Goal: Contribute content: Contribute content

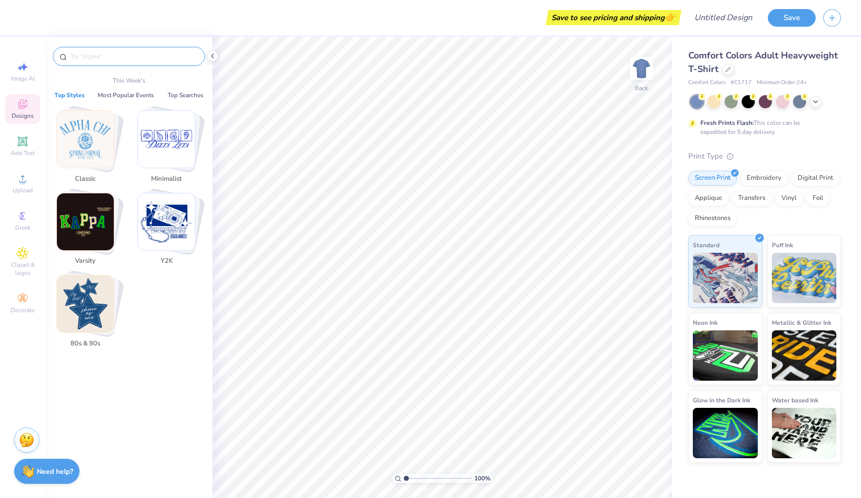
click at [137, 54] on input "text" at bounding box center [134, 56] width 129 height 10
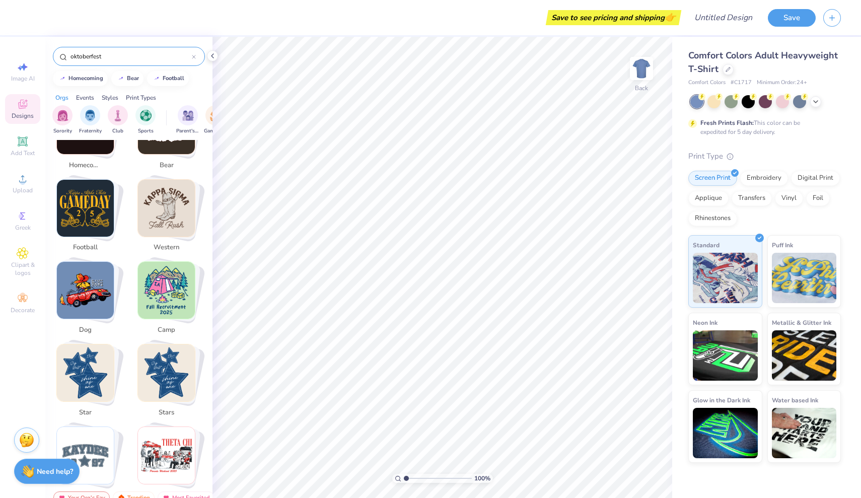
scroll to position [202, 0]
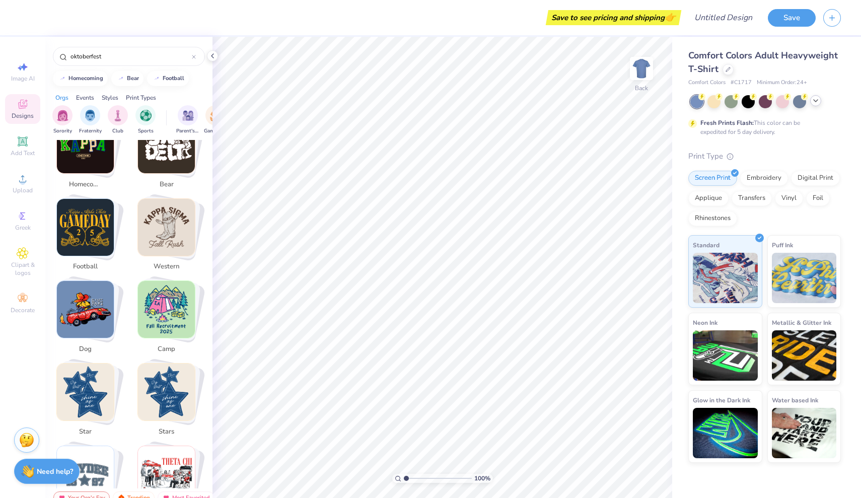
click at [814, 103] on icon at bounding box center [816, 101] width 8 height 8
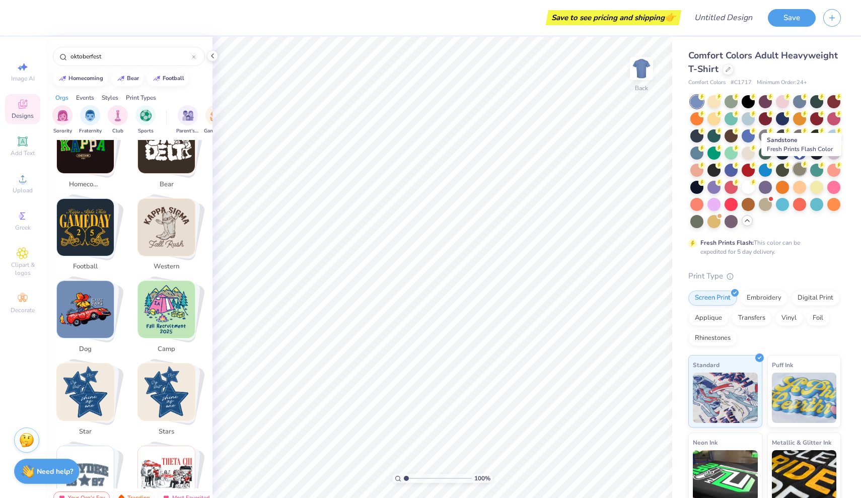
click at [803, 169] on div at bounding box center [799, 169] width 13 height 13
click at [726, 65] on div at bounding box center [728, 68] width 11 height 11
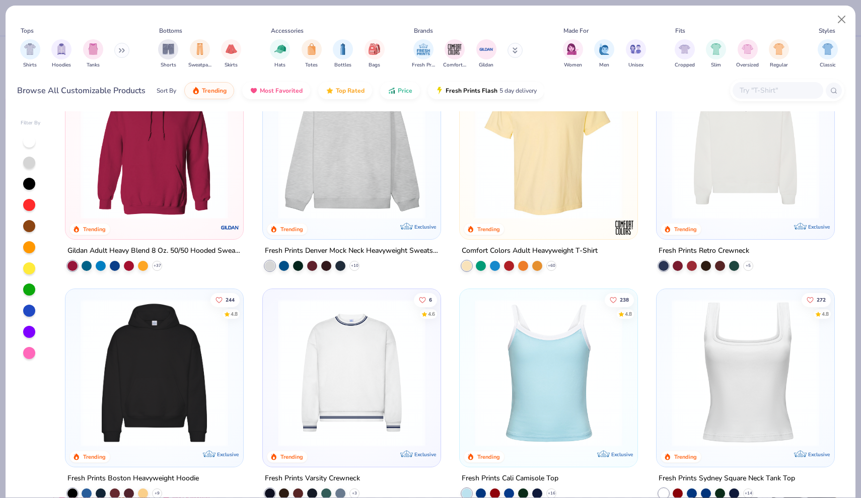
scroll to position [52, 0]
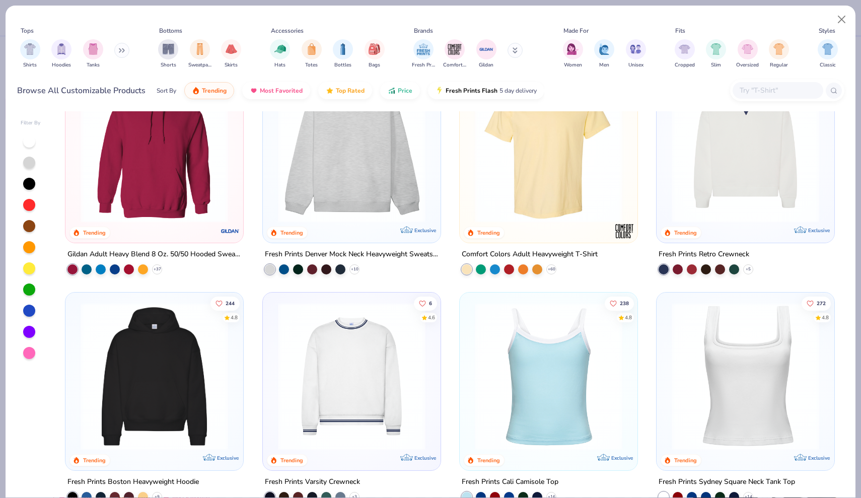
click at [157, 175] on img at bounding box center [155, 149] width 158 height 148
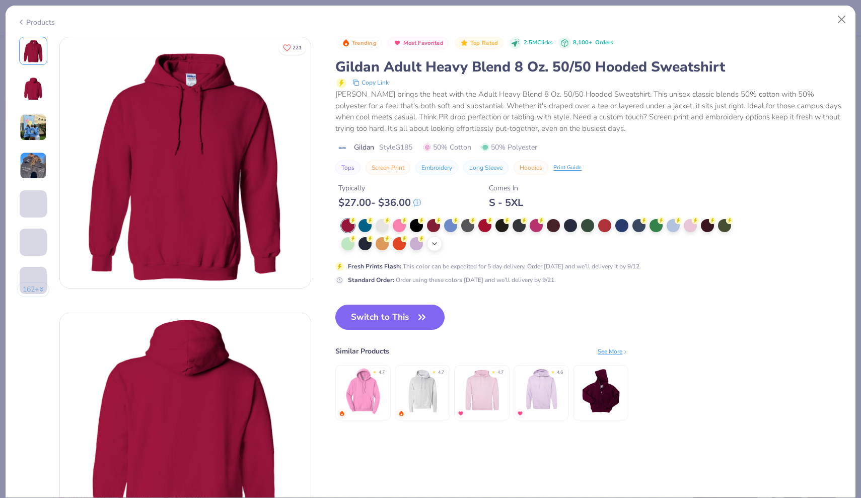
click at [437, 243] on icon at bounding box center [435, 244] width 8 height 8
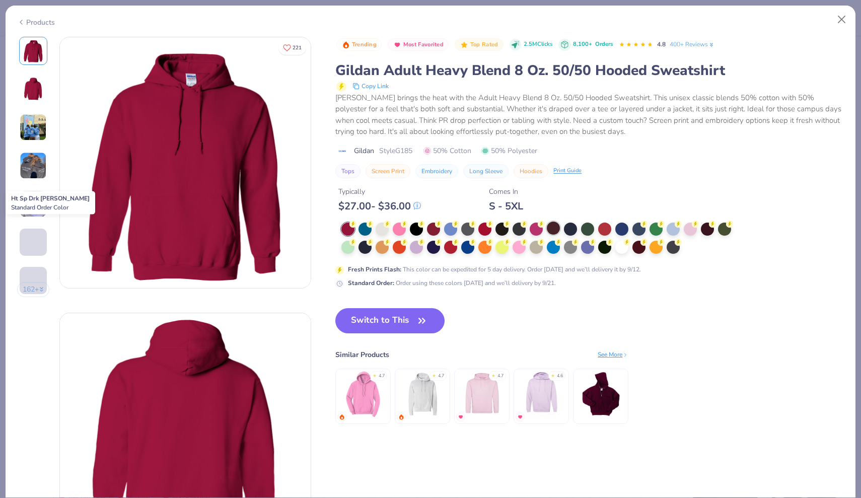
click at [549, 227] on div at bounding box center [553, 228] width 13 height 13
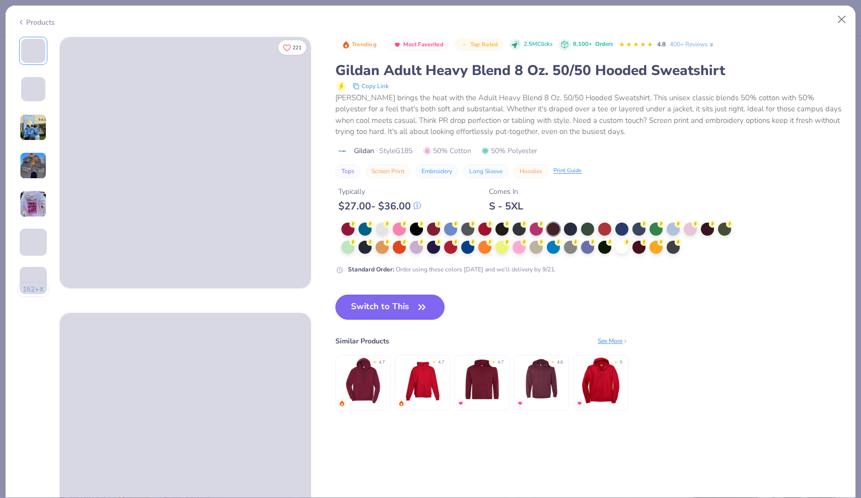
click at [32, 129] on img at bounding box center [33, 127] width 27 height 27
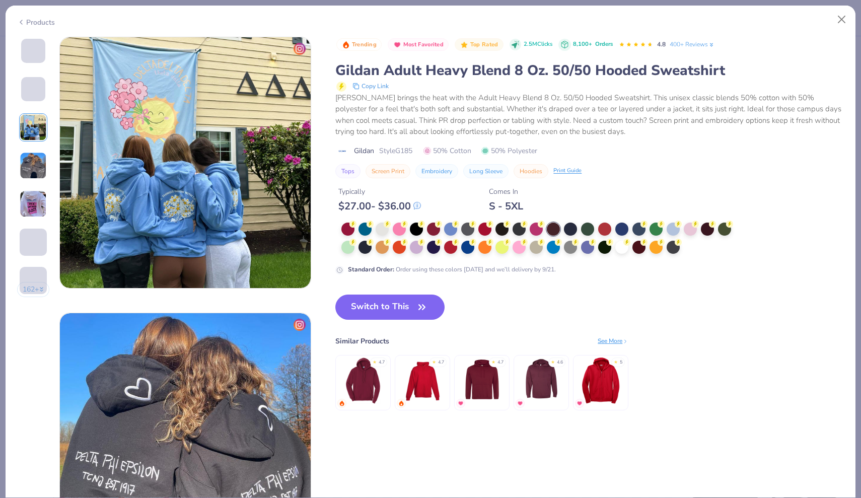
click at [35, 158] on img at bounding box center [33, 165] width 27 height 27
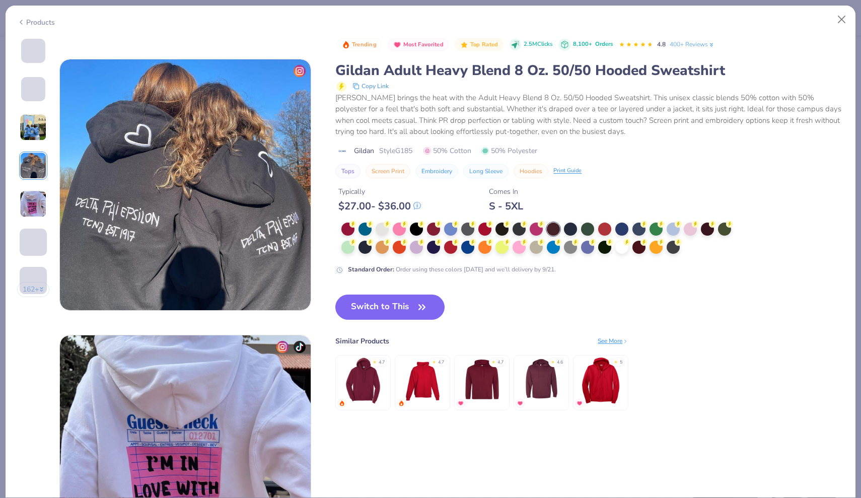
scroll to position [828, 0]
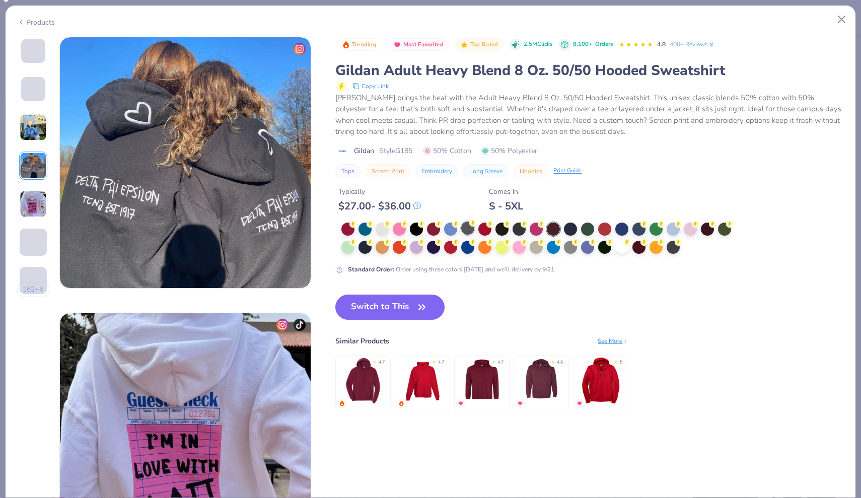
click at [470, 227] on div at bounding box center [467, 228] width 13 height 13
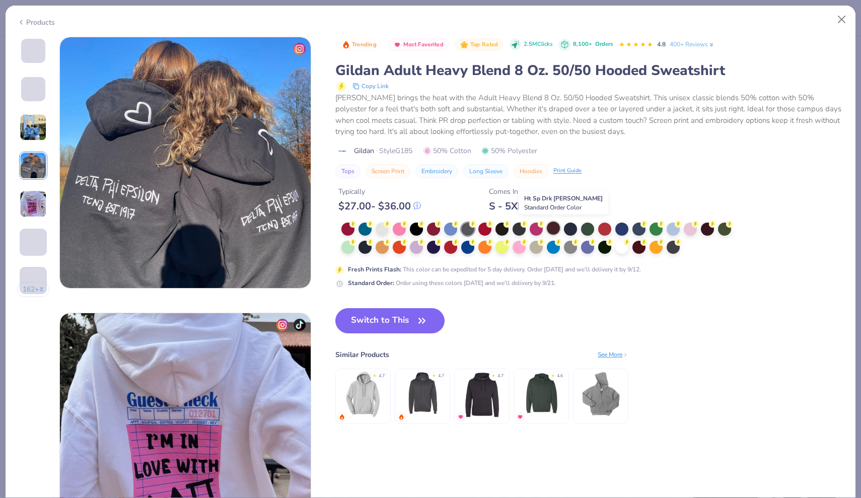
click at [559, 227] on div at bounding box center [553, 228] width 13 height 13
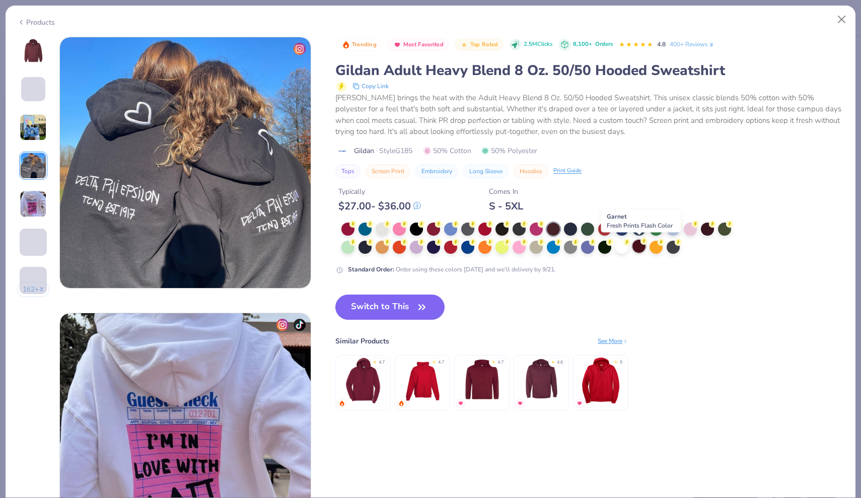
click at [643, 244] on div at bounding box center [639, 246] width 13 height 13
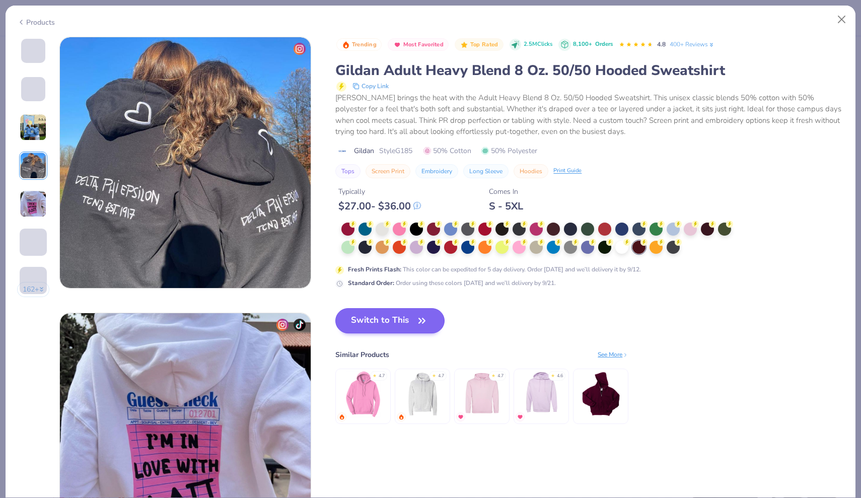
click at [361, 319] on button "Switch to This" at bounding box center [390, 320] width 109 height 25
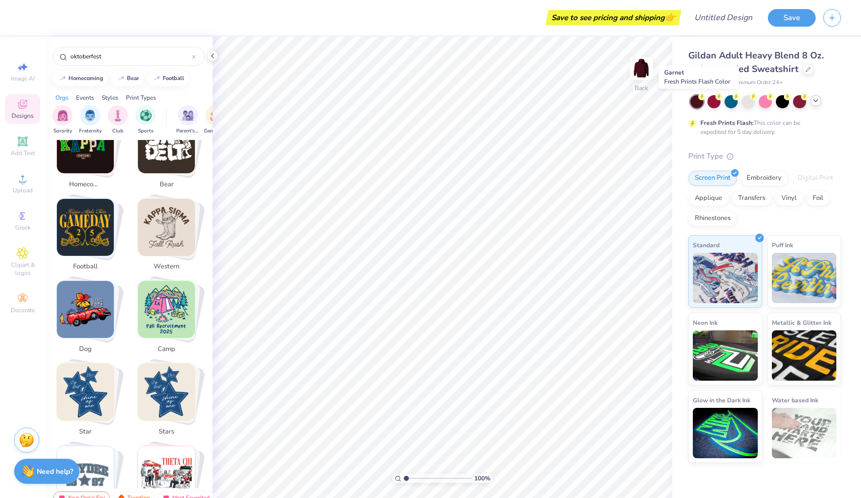
click at [700, 100] on div at bounding box center [697, 101] width 13 height 13
click at [816, 99] on icon at bounding box center [816, 101] width 8 height 8
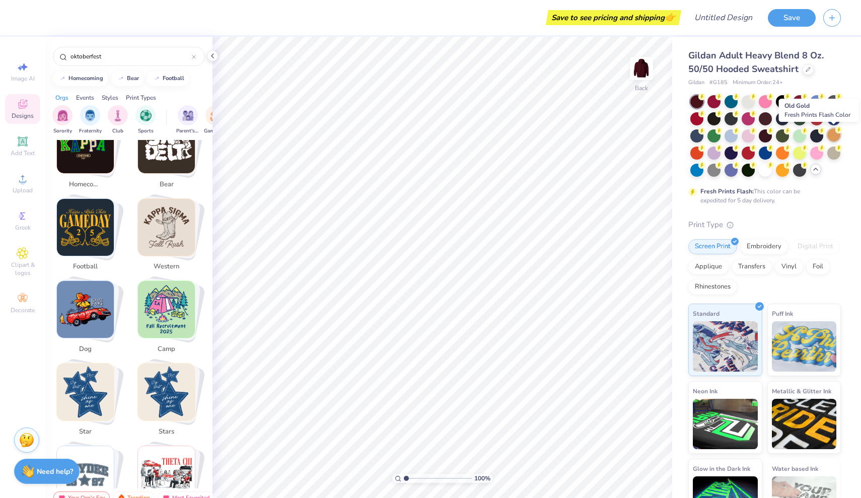
click at [833, 132] on div at bounding box center [834, 134] width 13 height 13
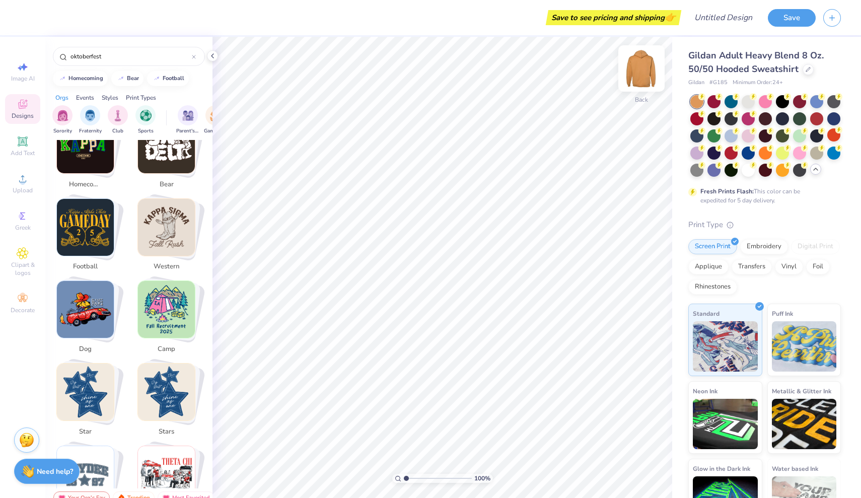
click at [643, 70] on img at bounding box center [642, 68] width 40 height 40
click at [802, 169] on div at bounding box center [799, 169] width 13 height 13
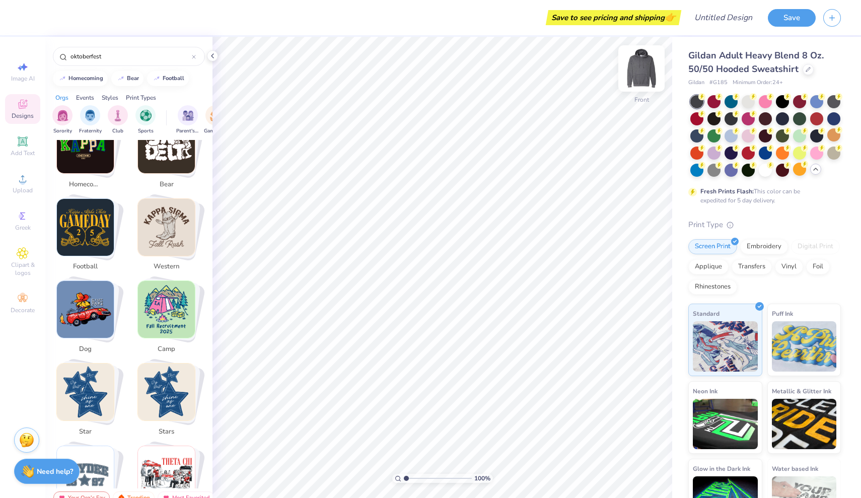
click at [643, 66] on img at bounding box center [642, 68] width 40 height 40
click at [735, 149] on circle at bounding box center [736, 147] width 7 height 7
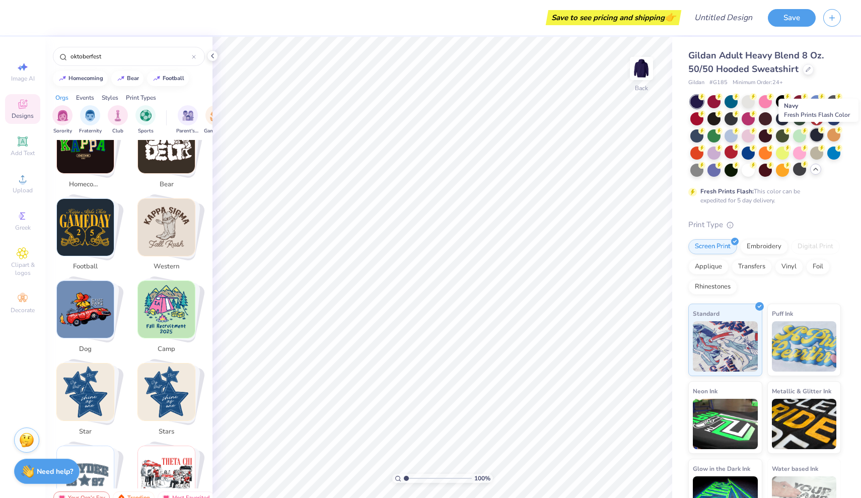
click at [819, 132] on icon at bounding box center [822, 129] width 7 height 7
click at [818, 134] on div at bounding box center [817, 134] width 13 height 13
click at [837, 120] on div at bounding box center [834, 117] width 13 height 13
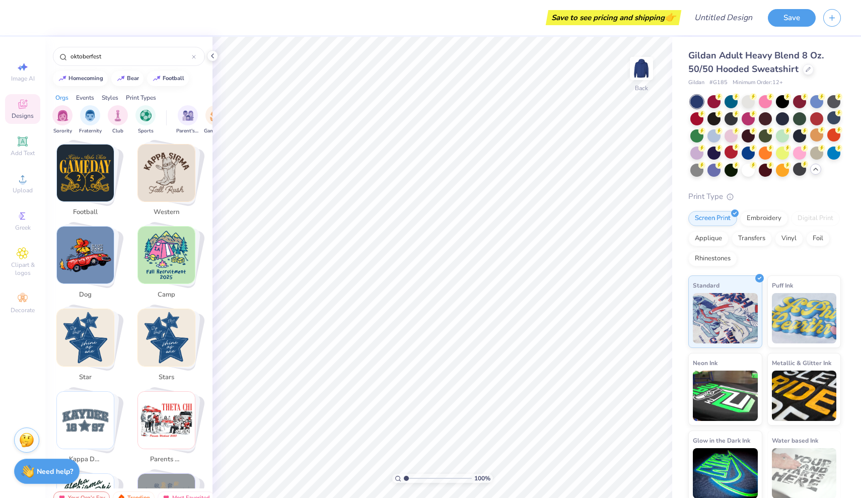
scroll to position [250, 0]
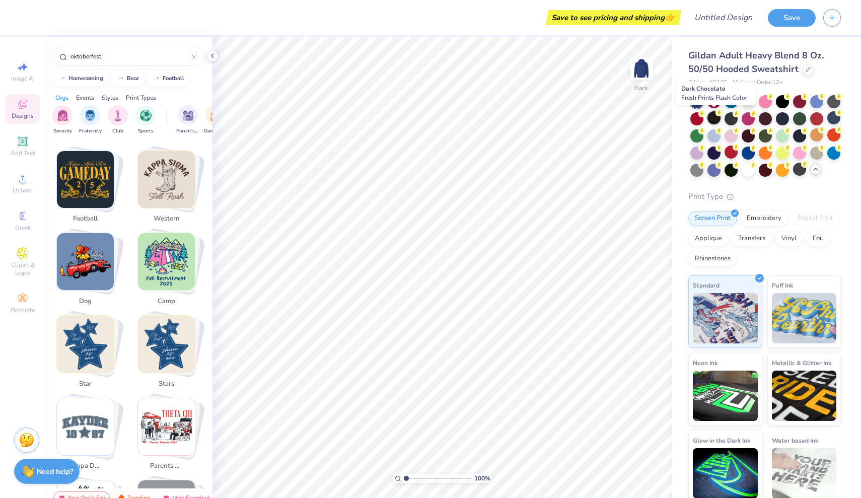
click at [714, 120] on div at bounding box center [714, 117] width 13 height 13
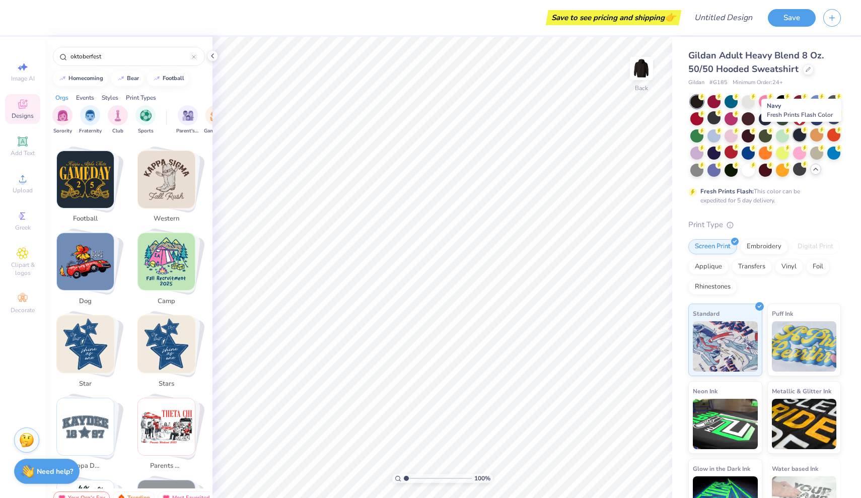
click at [798, 133] on div at bounding box center [799, 134] width 13 height 13
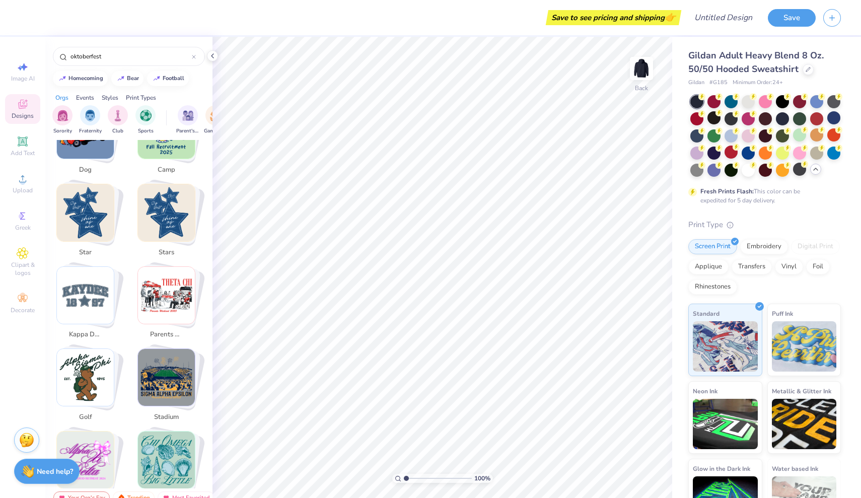
scroll to position [374, 0]
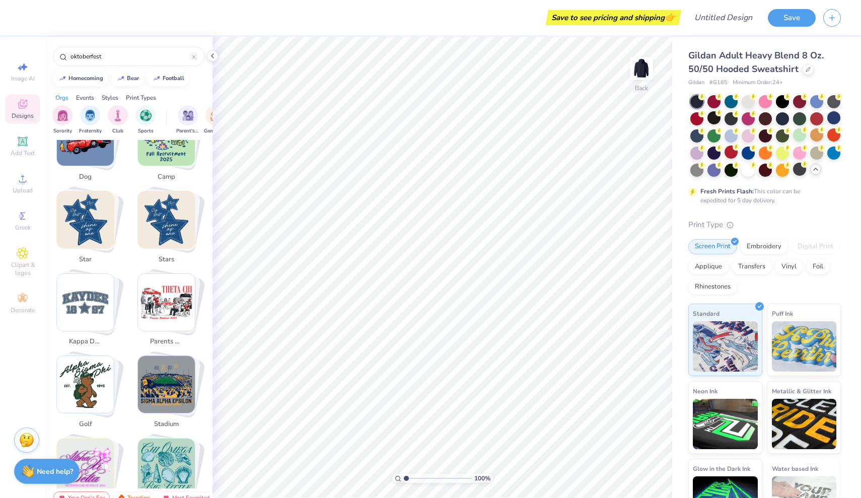
click at [168, 286] on img "Stack Card Button parents weekend" at bounding box center [166, 302] width 57 height 57
type input "parents weekend"
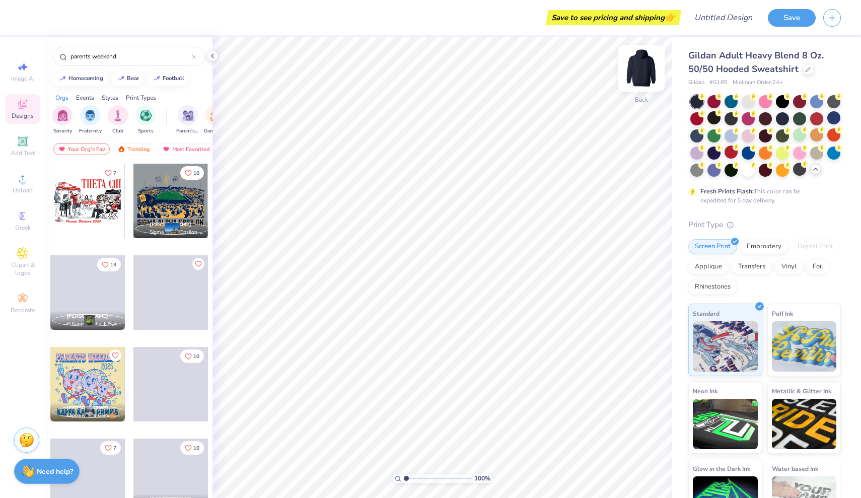
click at [645, 68] on img at bounding box center [642, 68] width 40 height 40
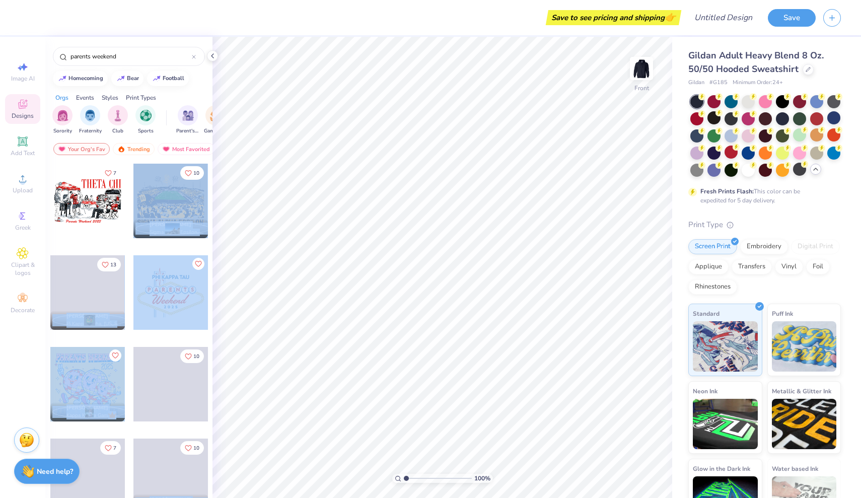
click at [433, 229] on div "Save to see pricing and shipping 👉 Design Title Save Image AI Designs Add Text …" at bounding box center [430, 249] width 861 height 498
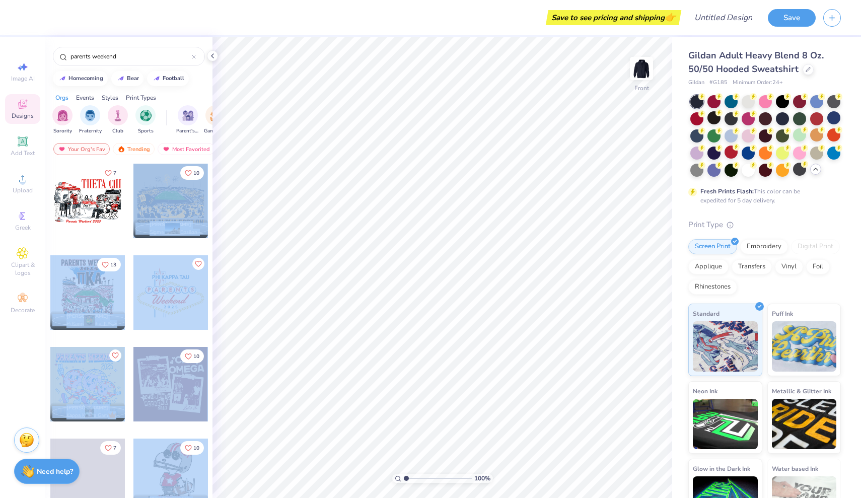
click at [182, 204] on div at bounding box center [171, 201] width 75 height 75
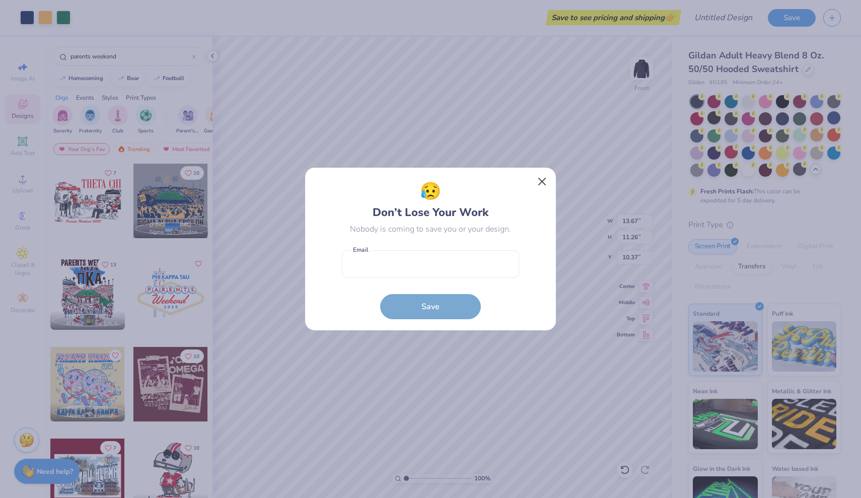
click at [545, 180] on button "Close" at bounding box center [542, 181] width 19 height 19
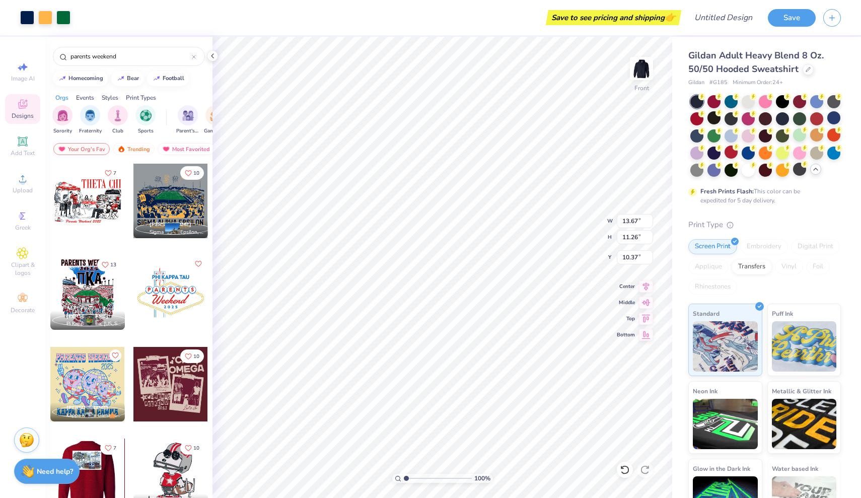
scroll to position [0, 0]
click at [144, 57] on input "parents weekend" at bounding box center [131, 56] width 122 height 10
click at [195, 58] on icon at bounding box center [193, 56] width 3 height 3
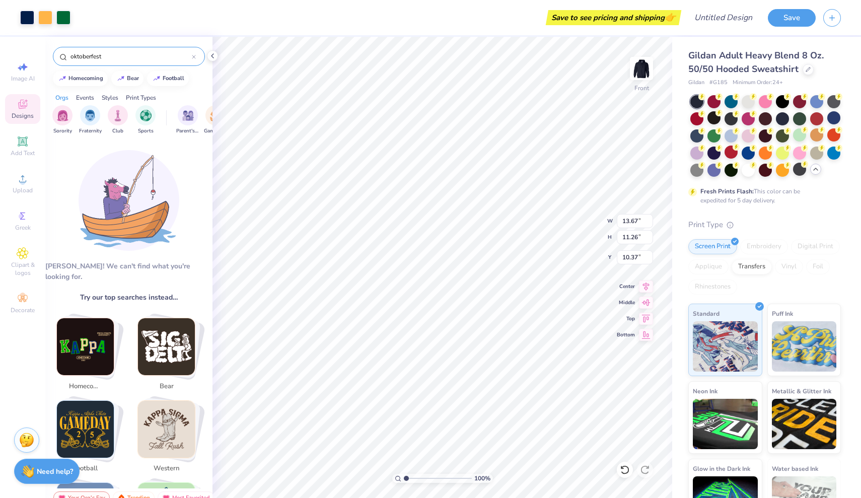
type input "oktoberfest"
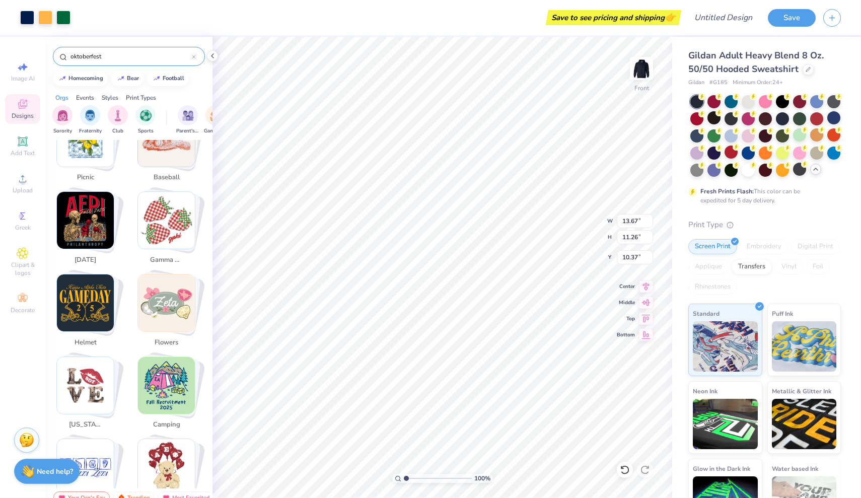
scroll to position [1342, 0]
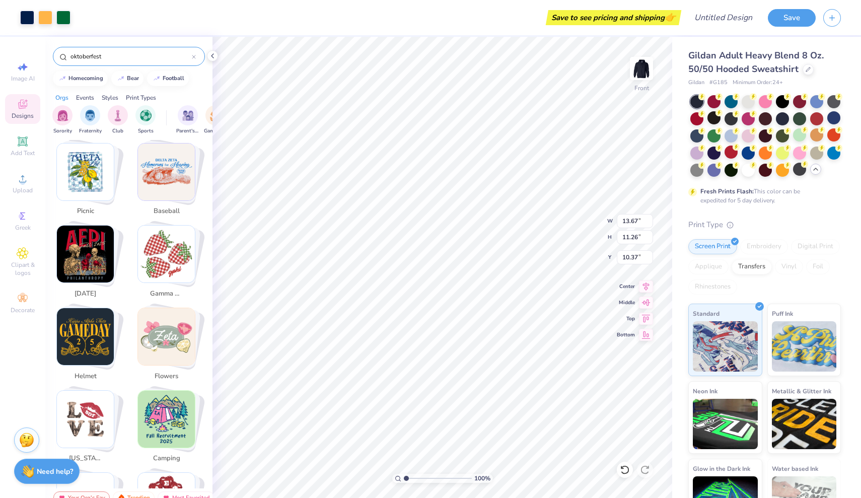
click at [195, 59] on div at bounding box center [194, 56] width 4 height 9
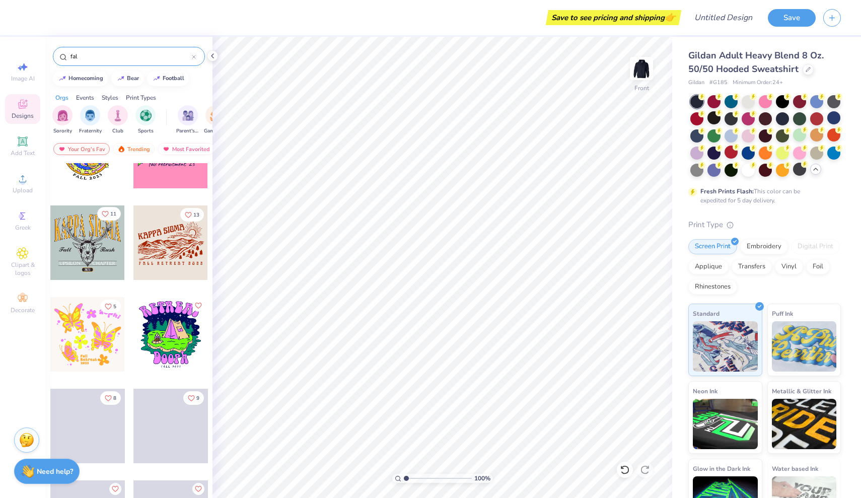
scroll to position [1615, 0]
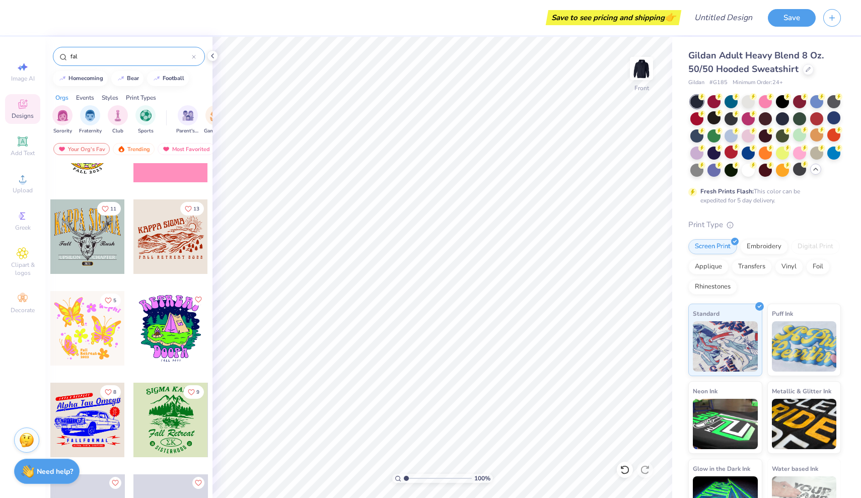
click at [150, 60] on input "fal" at bounding box center [131, 56] width 122 height 10
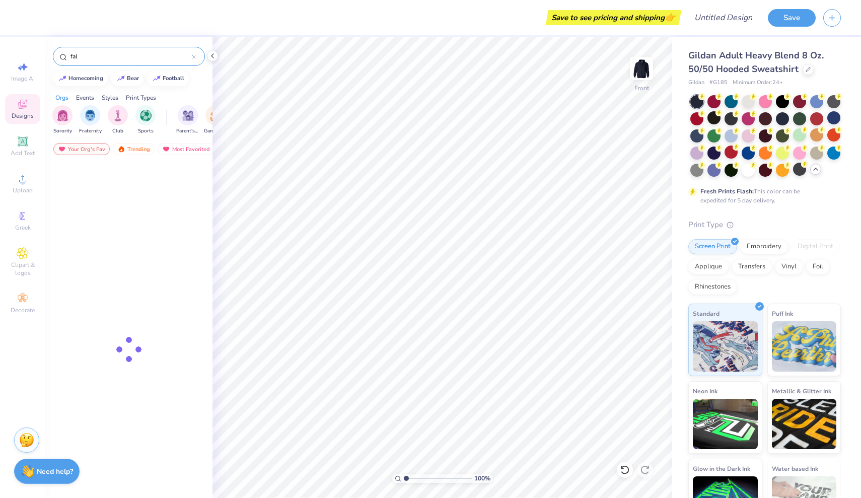
click at [150, 60] on input "fal" at bounding box center [131, 56] width 122 height 10
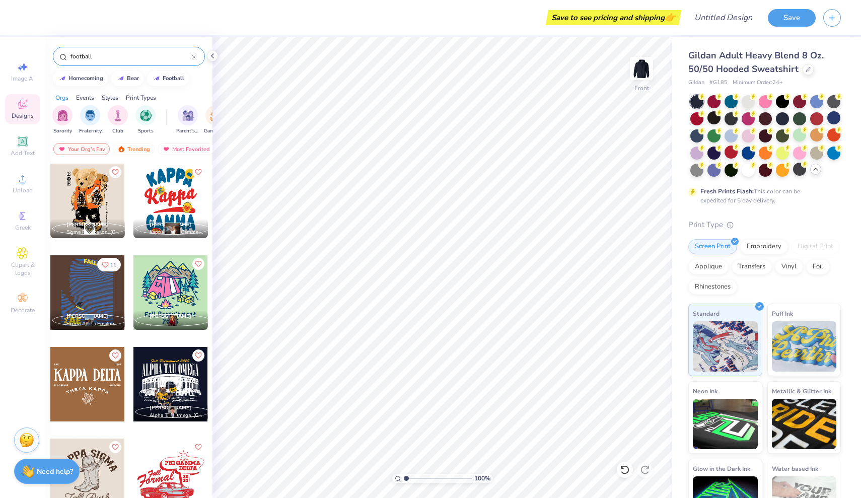
type input "football"
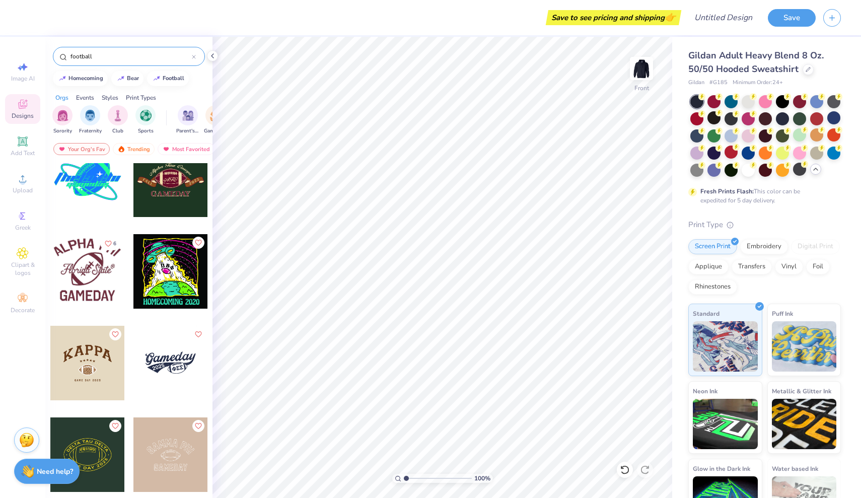
scroll to position [1495, 0]
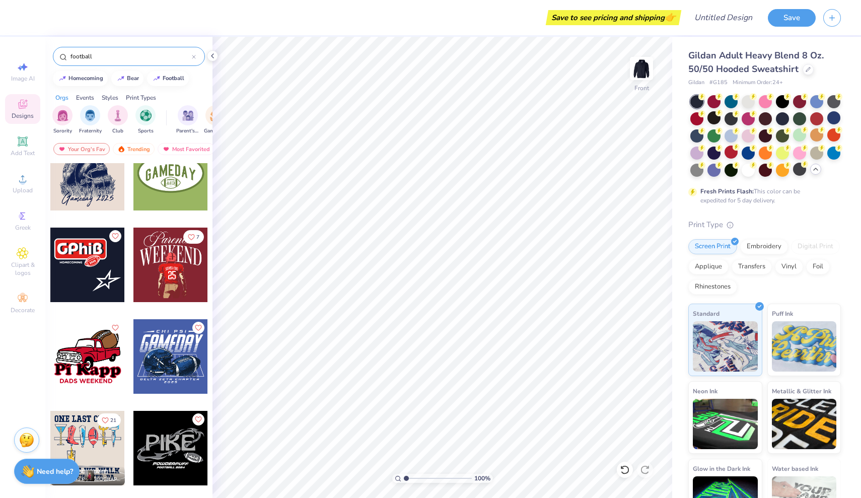
click at [87, 90] on div "Orgs Events Styles Print Types" at bounding box center [128, 95] width 167 height 14
click at [87, 94] on div "Events" at bounding box center [85, 97] width 18 height 9
click at [85, 117] on img "filter for Game Day" at bounding box center [91, 115] width 12 height 12
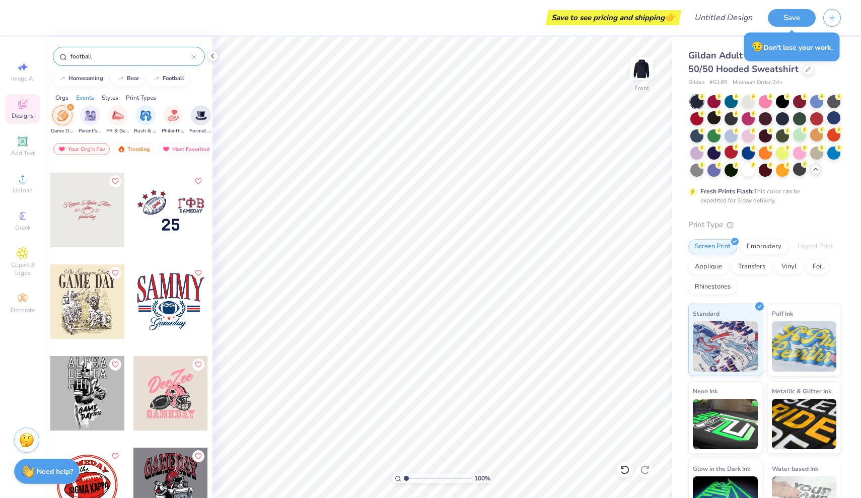
scroll to position [337, 0]
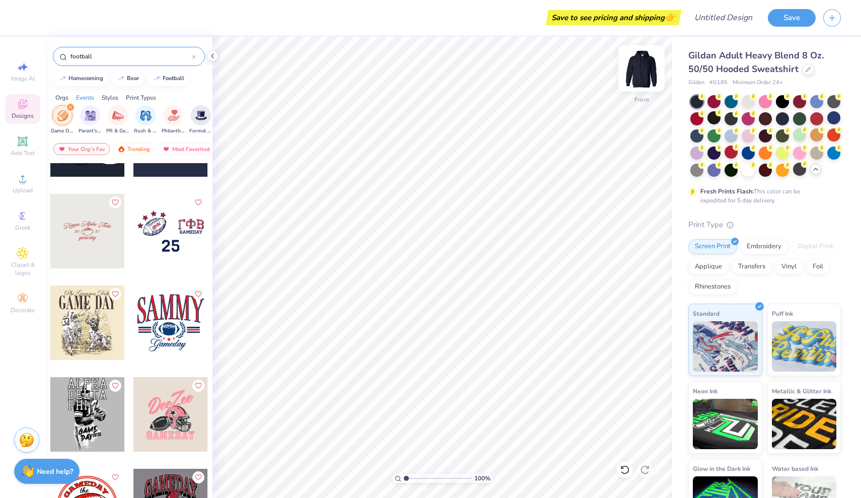
click at [633, 78] on img at bounding box center [642, 68] width 40 height 40
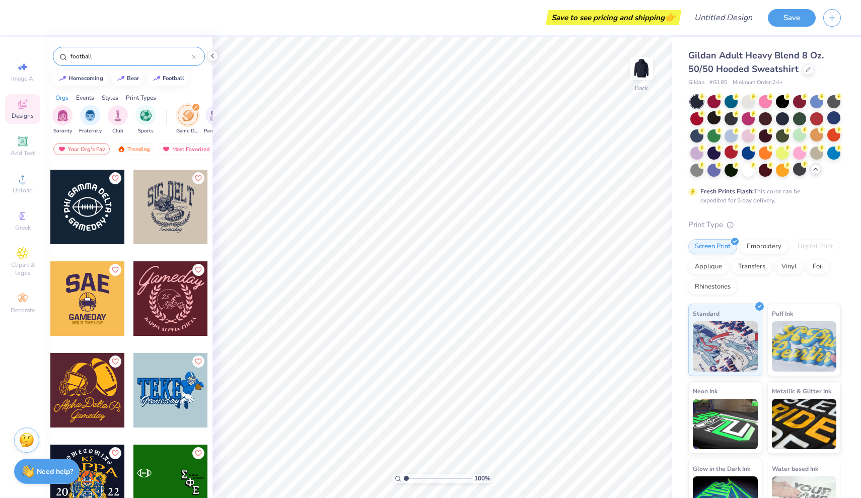
scroll to position [3753, 0]
click at [175, 218] on div at bounding box center [171, 207] width 75 height 75
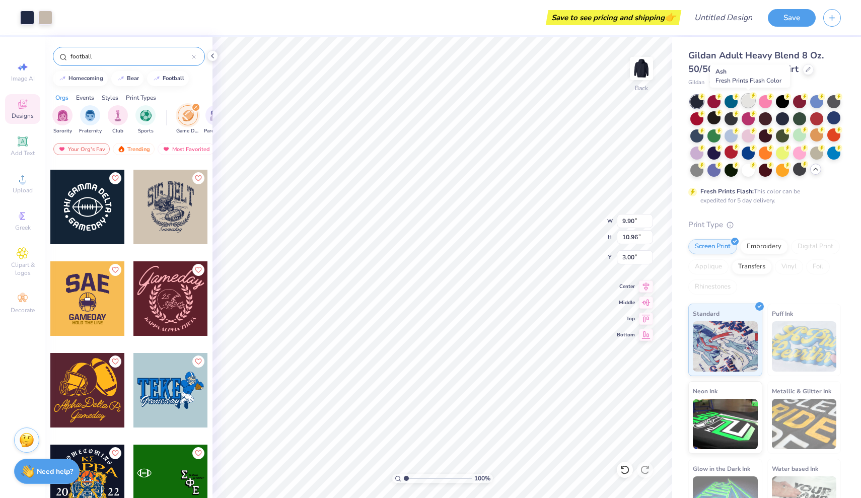
click at [747, 102] on div at bounding box center [748, 100] width 13 height 13
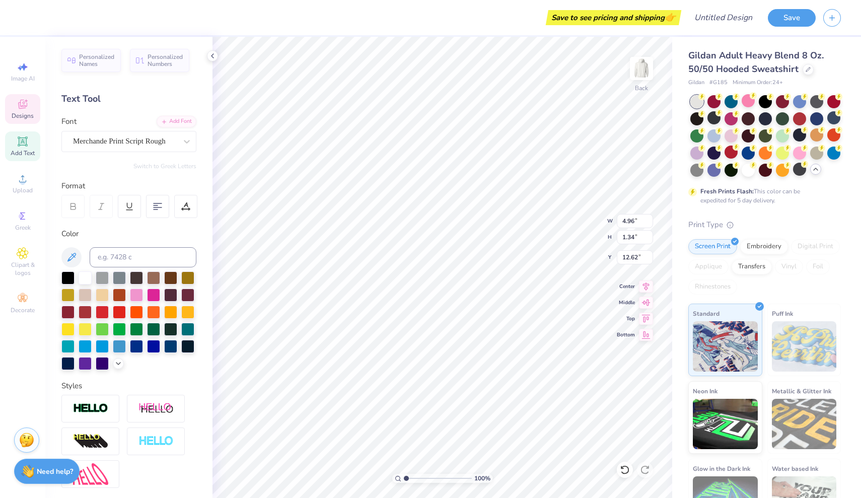
scroll to position [0, 0]
type textarea "G"
type textarea "Fall 2025"
type textarea "SIG DELT X Kappa sig"
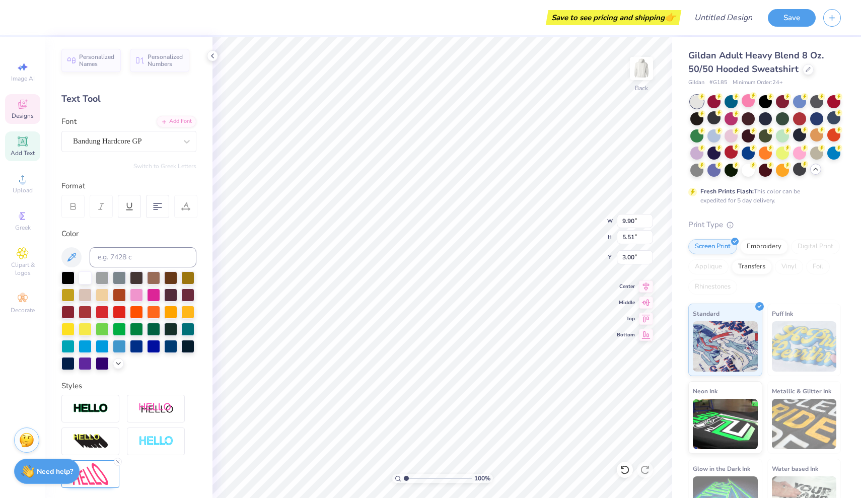
scroll to position [0, 4]
click at [714, 170] on div at bounding box center [714, 169] width 13 height 13
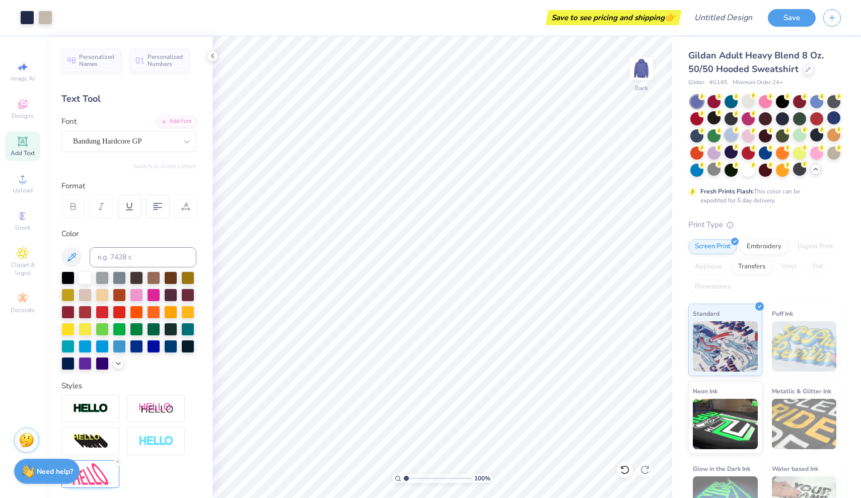
click at [730, 132] on div at bounding box center [731, 134] width 13 height 13
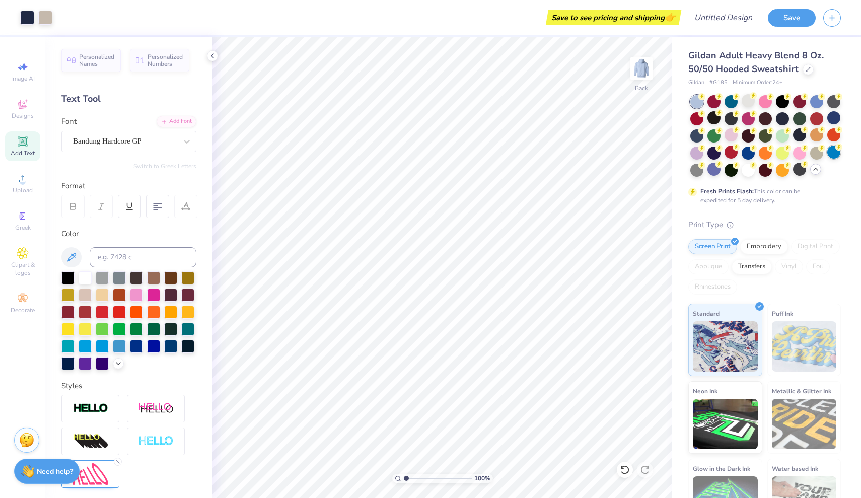
click at [835, 150] on div at bounding box center [834, 152] width 13 height 13
click at [717, 138] on div at bounding box center [714, 134] width 13 height 13
click at [715, 135] on div at bounding box center [714, 134] width 13 height 13
click at [647, 82] on div "Back" at bounding box center [641, 75] width 23 height 36
click at [639, 68] on img at bounding box center [642, 68] width 40 height 40
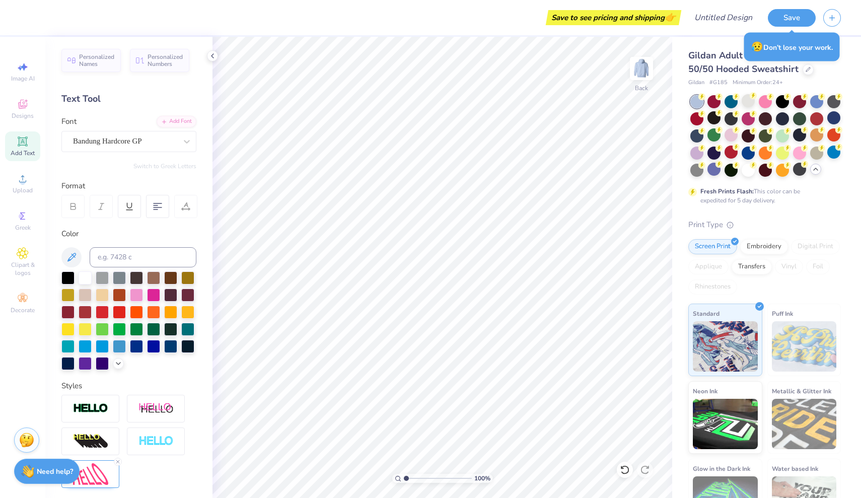
click at [639, 68] on img at bounding box center [642, 68] width 20 height 20
click at [783, 119] on div at bounding box center [782, 117] width 13 height 13
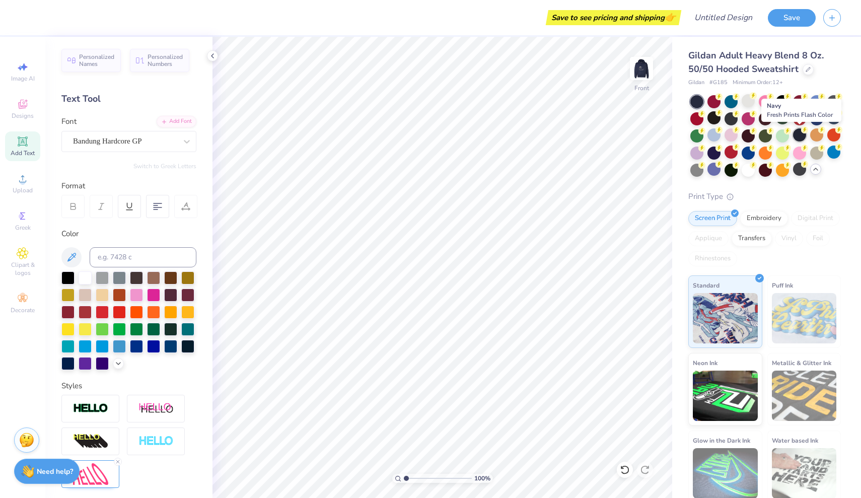
click at [799, 137] on div at bounding box center [799, 134] width 13 height 13
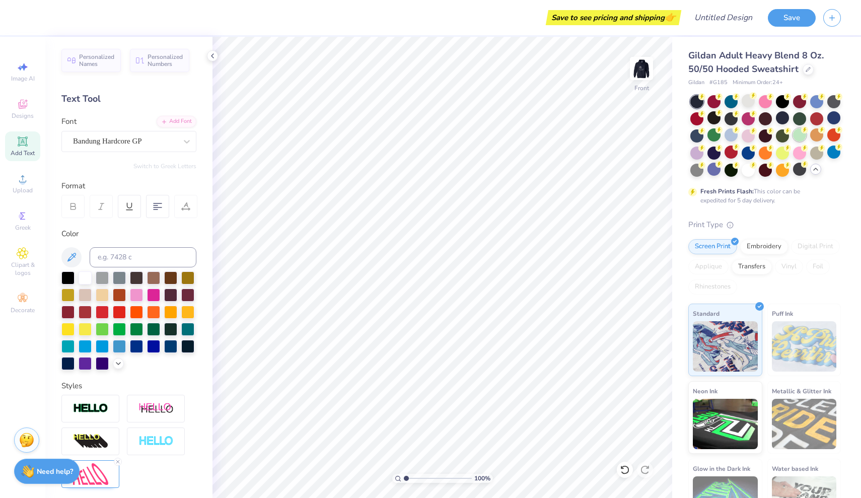
click at [802, 132] on icon at bounding box center [805, 129] width 7 height 7
click at [644, 85] on div "Front" at bounding box center [641, 75] width 23 height 36
click at [644, 85] on div "Back" at bounding box center [641, 88] width 13 height 9
click at [642, 64] on img at bounding box center [642, 68] width 40 height 40
click at [642, 64] on img at bounding box center [642, 68] width 20 height 20
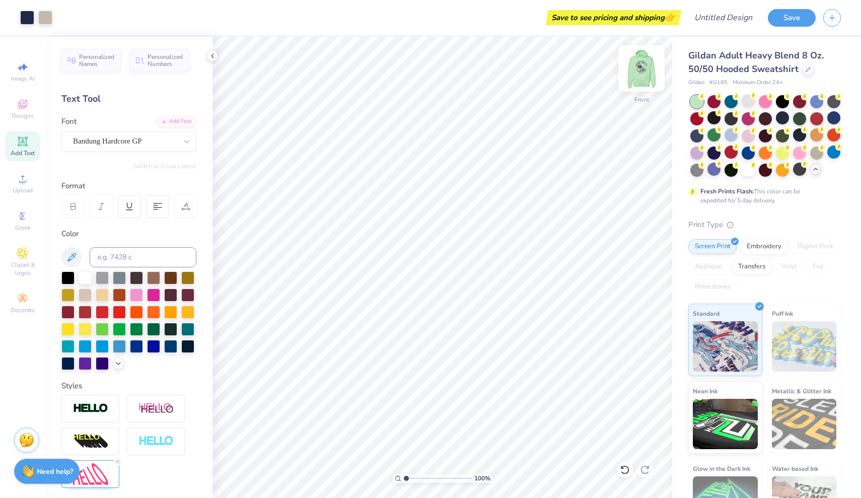
click at [639, 70] on img at bounding box center [642, 68] width 40 height 40
click at [797, 134] on div at bounding box center [799, 134] width 13 height 13
click at [800, 135] on div at bounding box center [799, 134] width 13 height 13
click at [801, 137] on div at bounding box center [799, 134] width 13 height 13
click at [801, 132] on div at bounding box center [799, 134] width 13 height 13
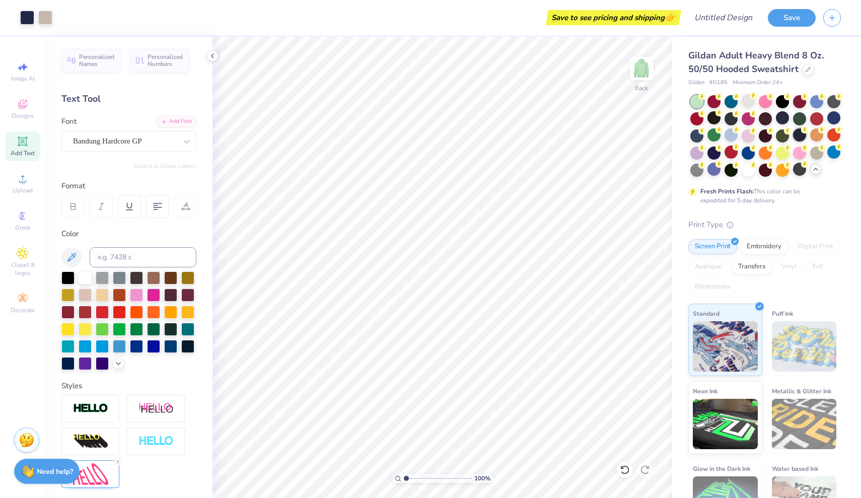
click at [802, 136] on div at bounding box center [799, 134] width 13 height 13
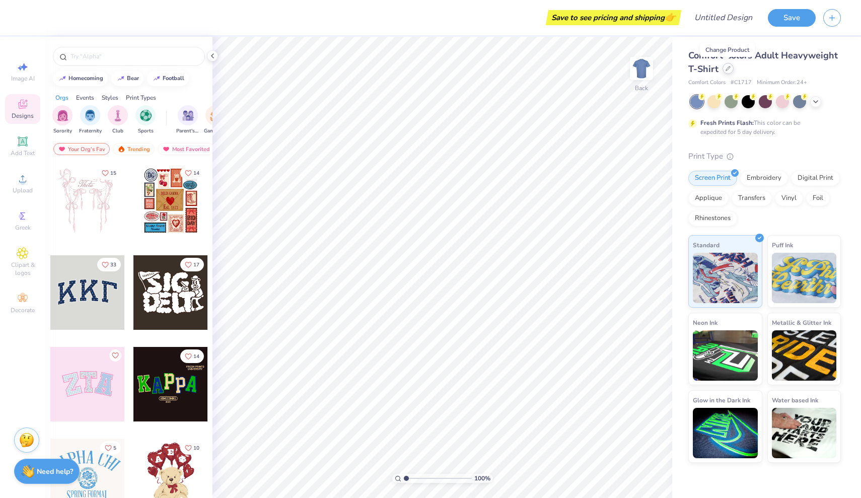
click at [728, 69] on icon at bounding box center [728, 68] width 5 height 5
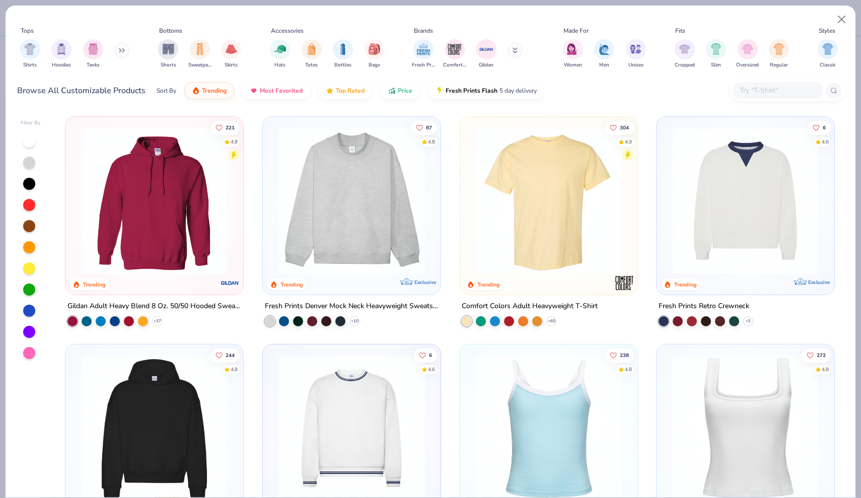
click at [142, 257] on img at bounding box center [155, 201] width 158 height 148
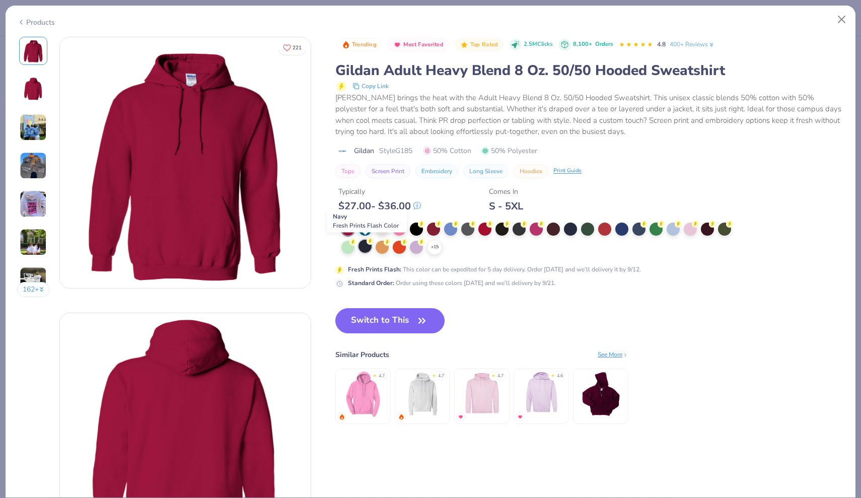
click at [366, 245] on div at bounding box center [365, 246] width 13 height 13
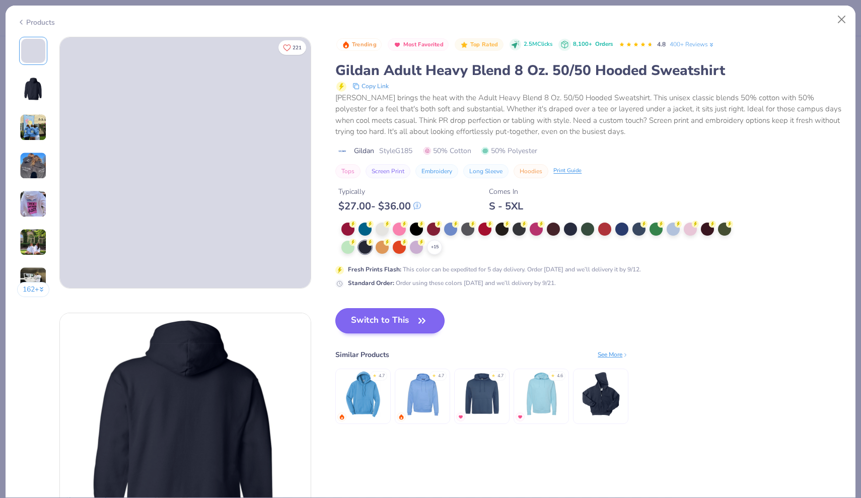
click at [368, 319] on button "Switch to This" at bounding box center [390, 320] width 109 height 25
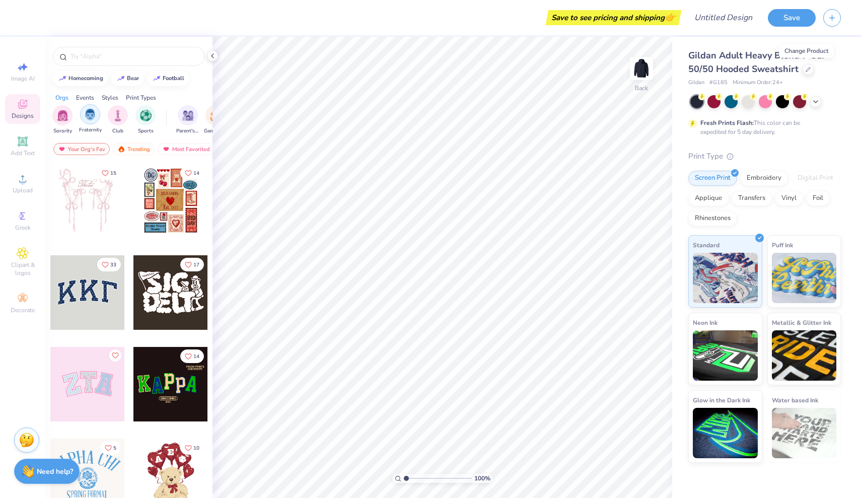
click at [94, 120] on img "filter for Fraternity" at bounding box center [90, 115] width 11 height 12
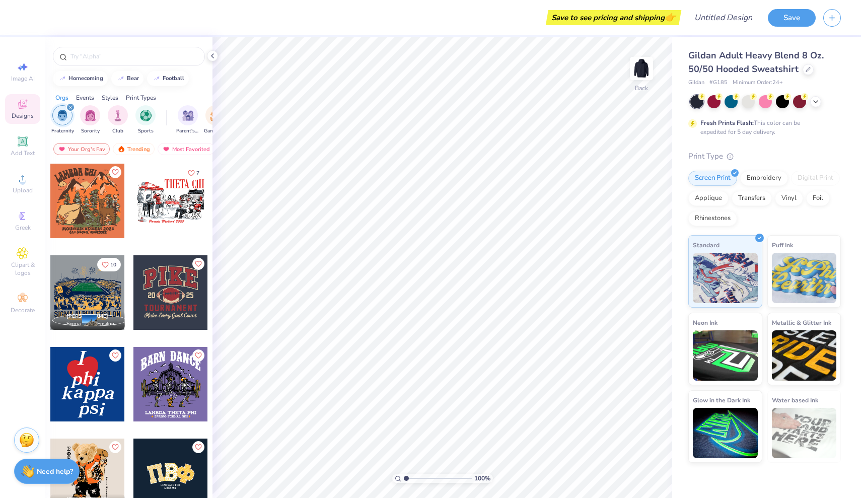
click at [70, 108] on icon "filter for Fraternity" at bounding box center [70, 107] width 3 height 3
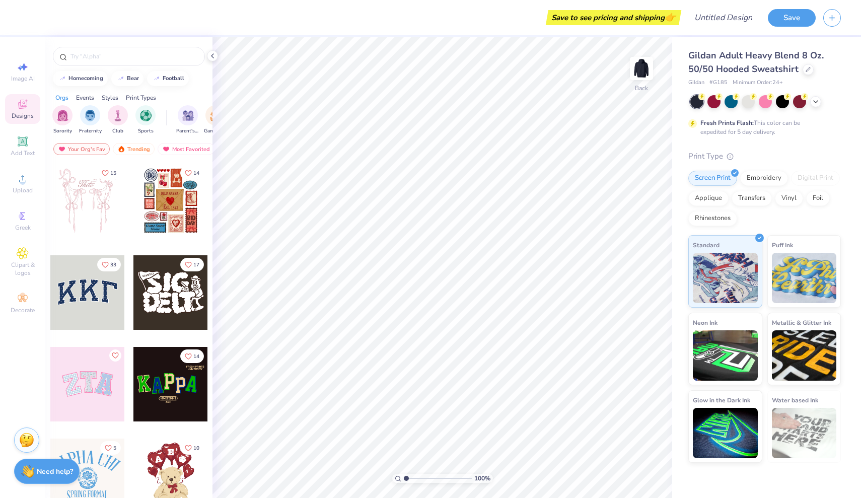
click at [85, 97] on div "Events" at bounding box center [85, 97] width 18 height 9
click at [146, 123] on div "filter for Rush & Bid" at bounding box center [146, 114] width 20 height 20
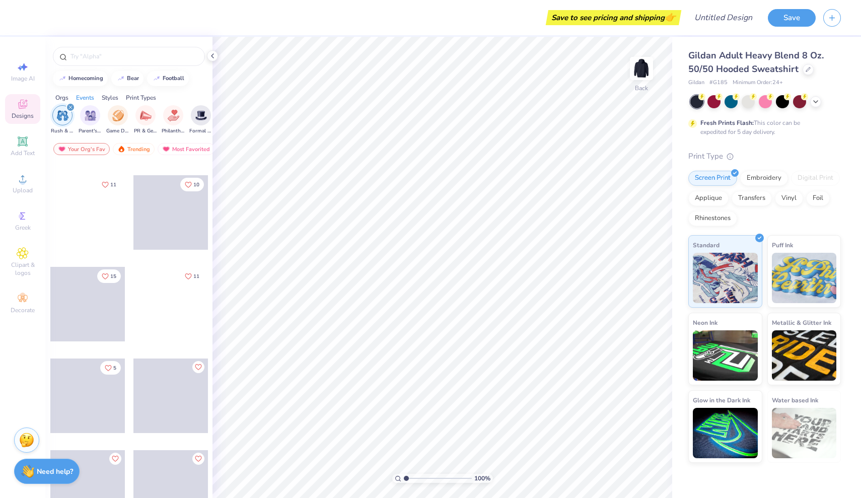
scroll to position [4302, 0]
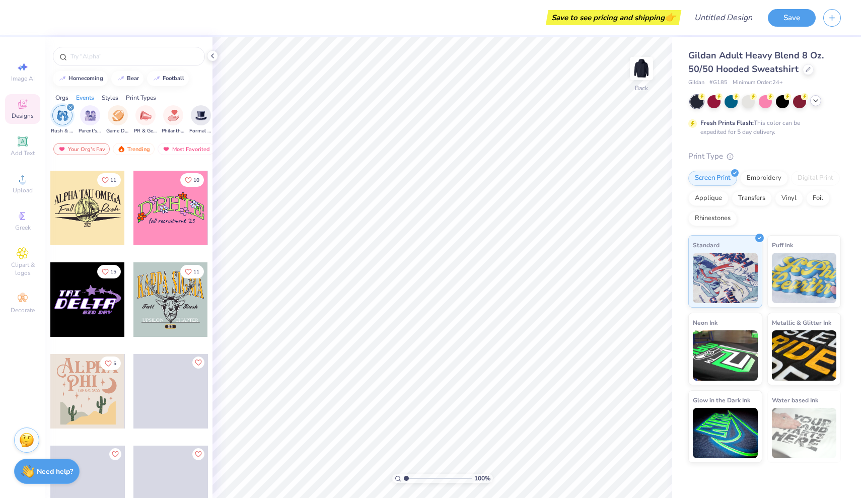
click at [817, 99] on icon at bounding box center [816, 101] width 8 height 8
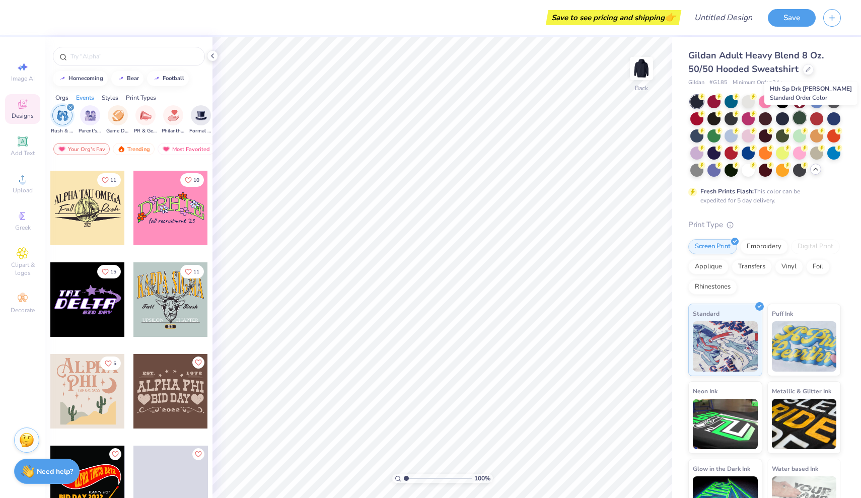
click at [800, 117] on div at bounding box center [799, 117] width 13 height 13
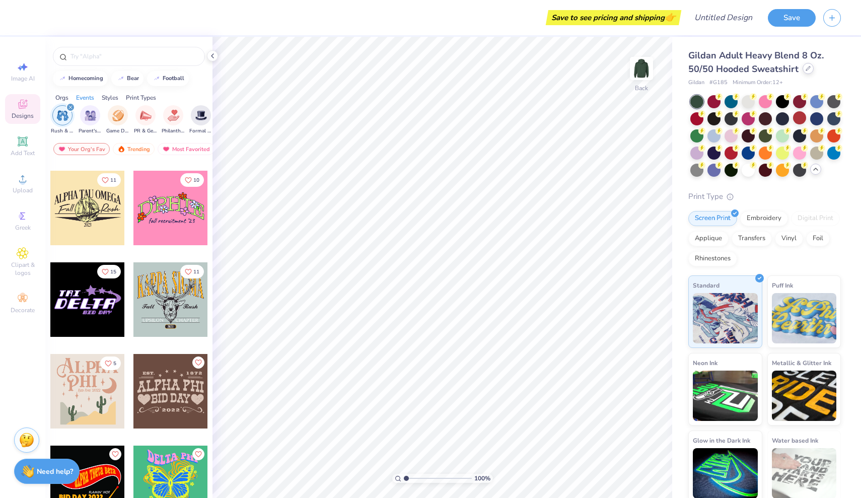
click at [807, 68] on icon at bounding box center [809, 68] width 4 height 4
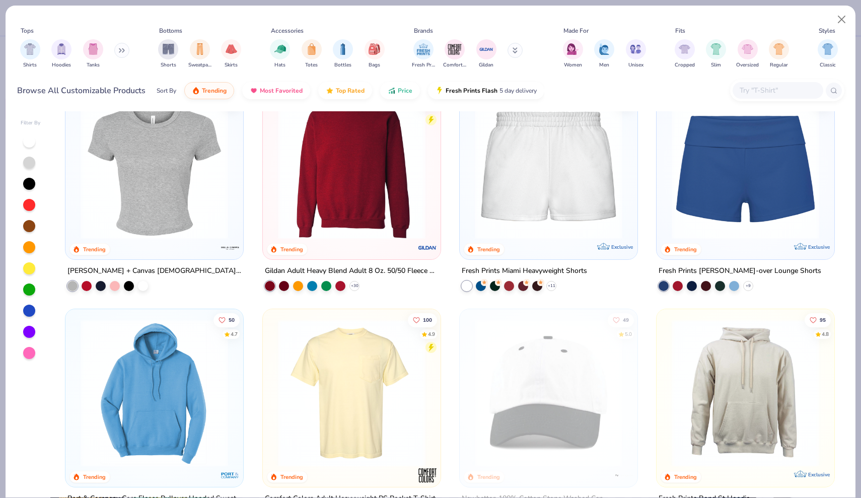
scroll to position [686, 0]
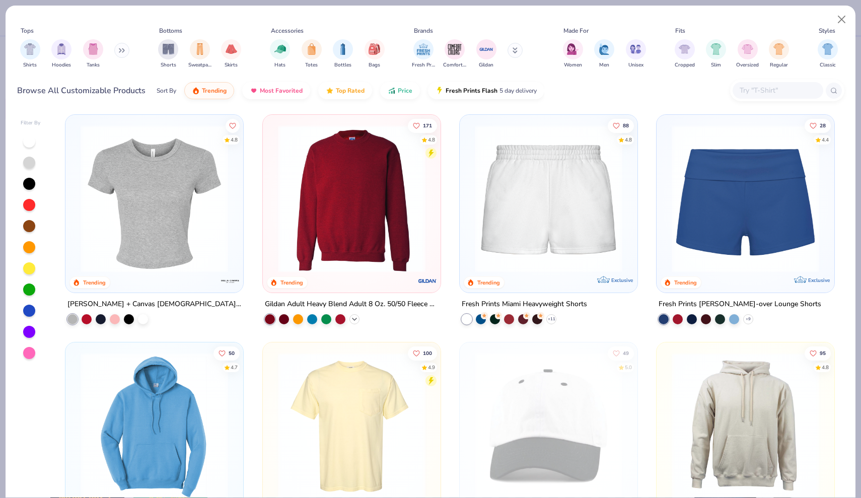
click at [352, 319] on icon at bounding box center [355, 319] width 8 height 8
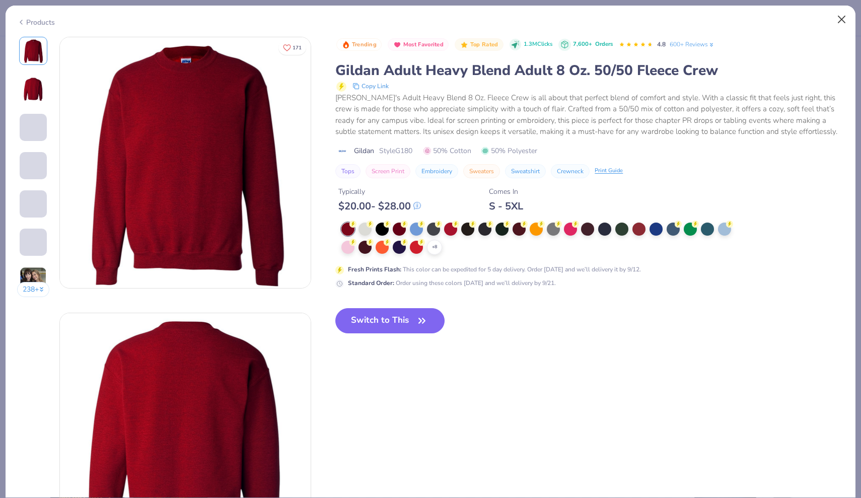
click at [836, 20] on button "Close" at bounding box center [842, 19] width 19 height 19
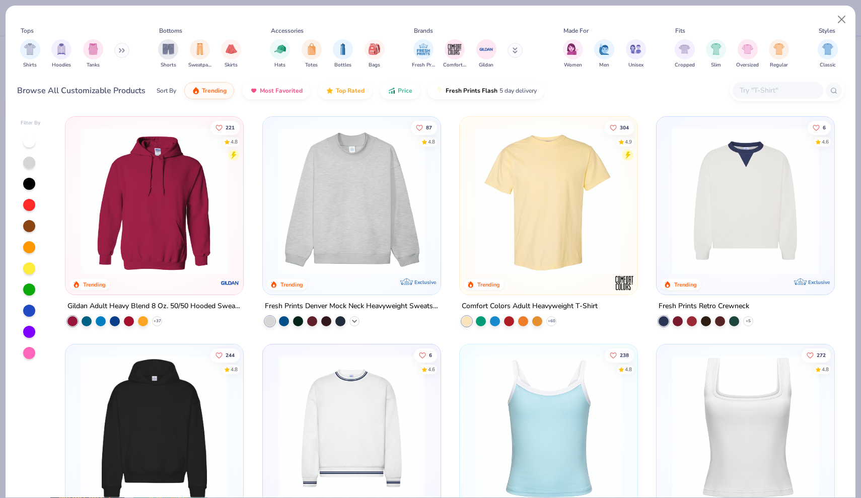
click at [353, 320] on icon at bounding box center [355, 321] width 8 height 8
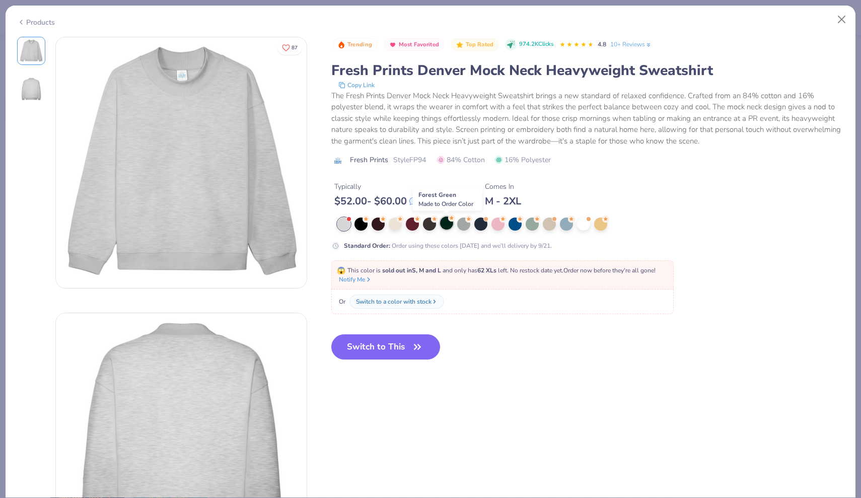
click at [447, 223] on div at bounding box center [446, 223] width 13 height 13
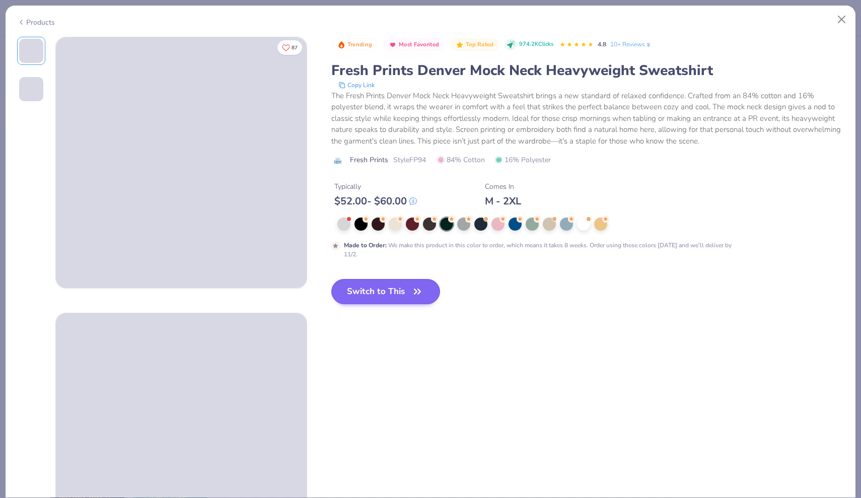
click at [406, 298] on button "Switch to This" at bounding box center [385, 291] width 109 height 25
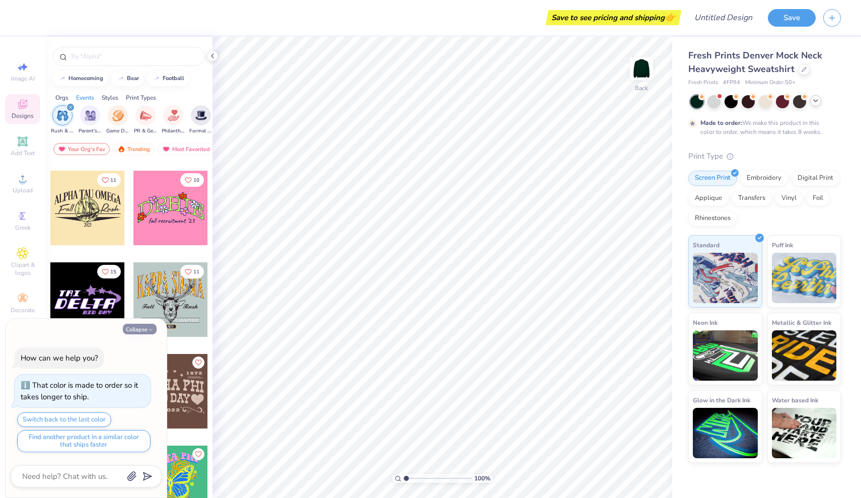
click at [140, 331] on button "Collapse" at bounding box center [140, 329] width 34 height 11
type textarea "x"
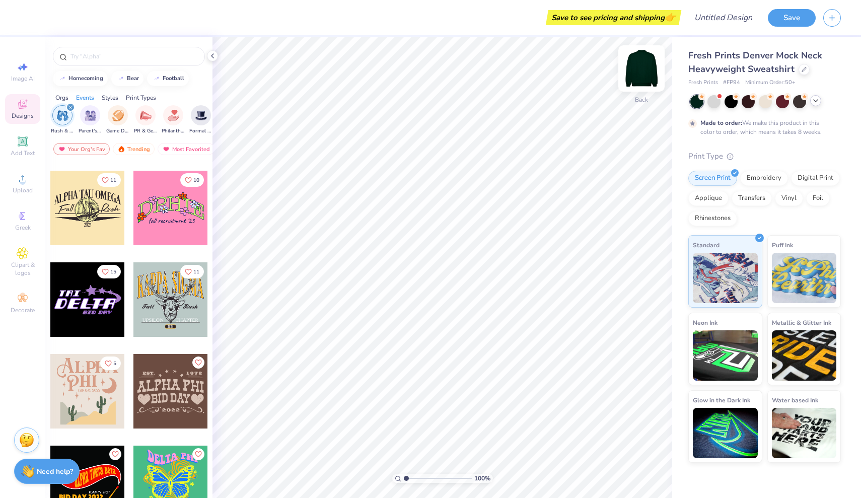
click at [649, 70] on img at bounding box center [642, 68] width 40 height 40
click at [649, 70] on img at bounding box center [642, 68] width 20 height 20
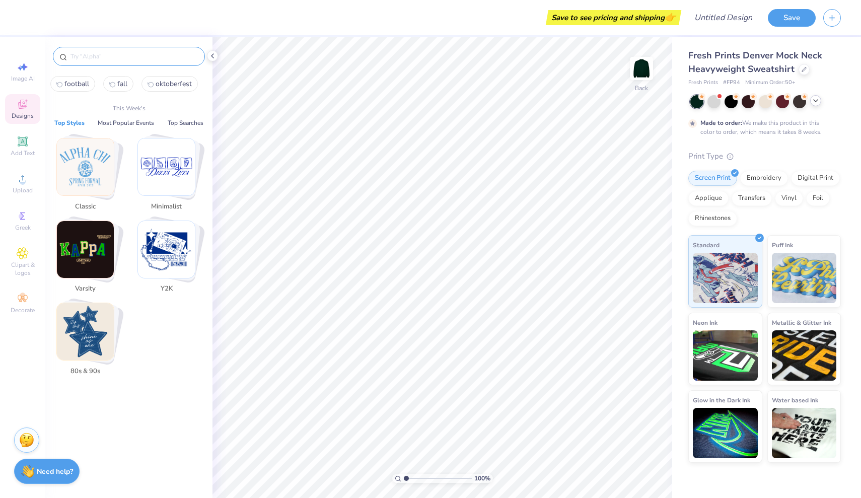
click at [138, 57] on input "text" at bounding box center [134, 56] width 129 height 10
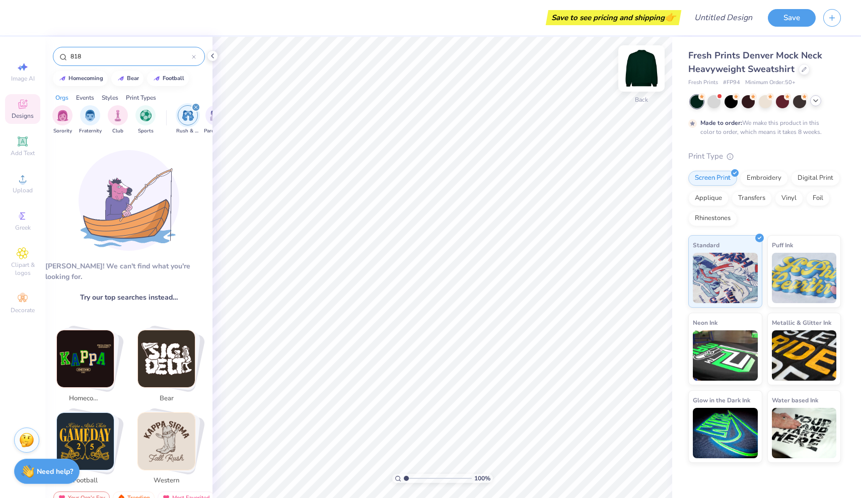
type input "818"
click at [643, 65] on img at bounding box center [642, 68] width 40 height 40
click at [642, 65] on img at bounding box center [642, 68] width 40 height 40
click at [644, 69] on img at bounding box center [642, 68] width 40 height 40
click at [781, 23] on button "Save" at bounding box center [792, 17] width 48 height 18
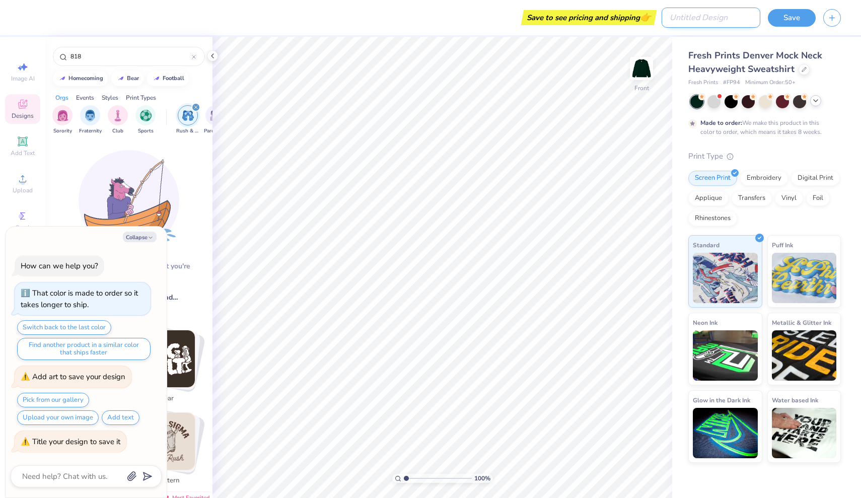
type textarea "x"
click at [728, 16] on input "Design Title" at bounding box center [711, 18] width 99 height 20
type input "s"
type textarea "x"
type input "st"
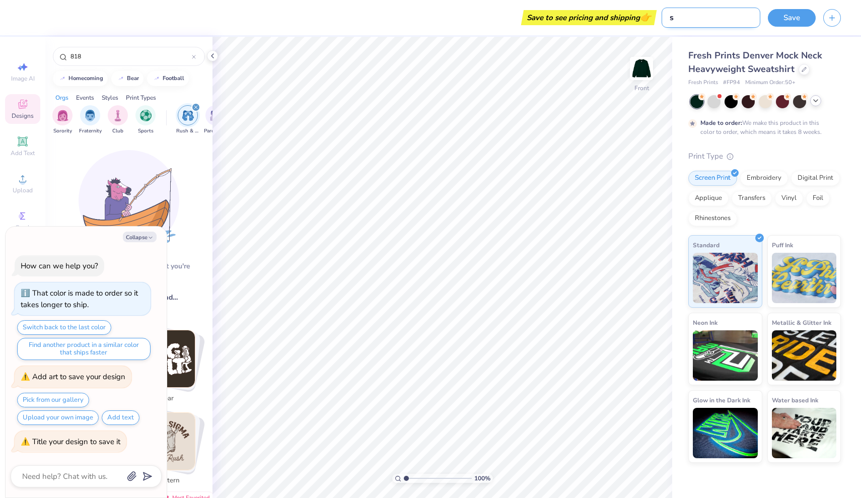
type textarea "x"
type input "st"
type textarea "x"
type input "st o"
type textarea "x"
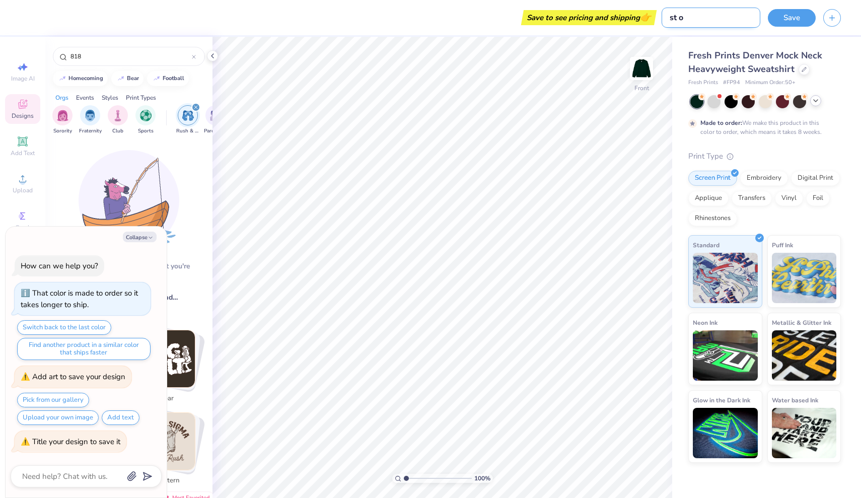
type input "st on"
type textarea "x"
type input "st one"
type textarea "x"
type input "st [PERSON_NAME]"
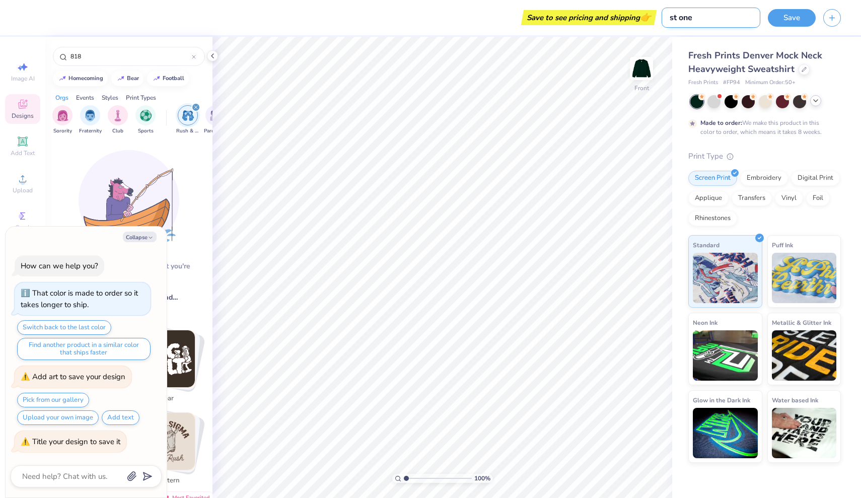
type textarea "x"
type input "st oneys"
type textarea "x"
type input "st poneys"
type textarea "x"
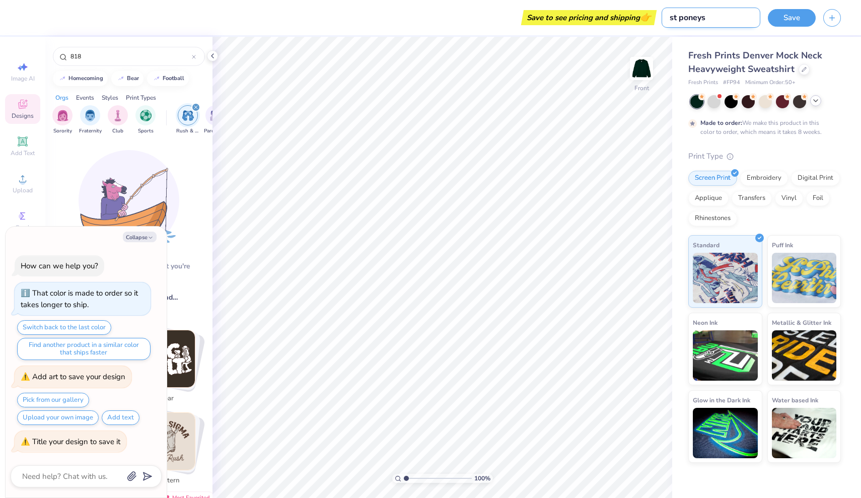
click at [688, 20] on input "st poneys" at bounding box center [711, 18] width 99 height 20
click at [683, 20] on input "st poneys" at bounding box center [711, 18] width 99 height 20
type input "st oneys"
type textarea "x"
type input "st oneys"
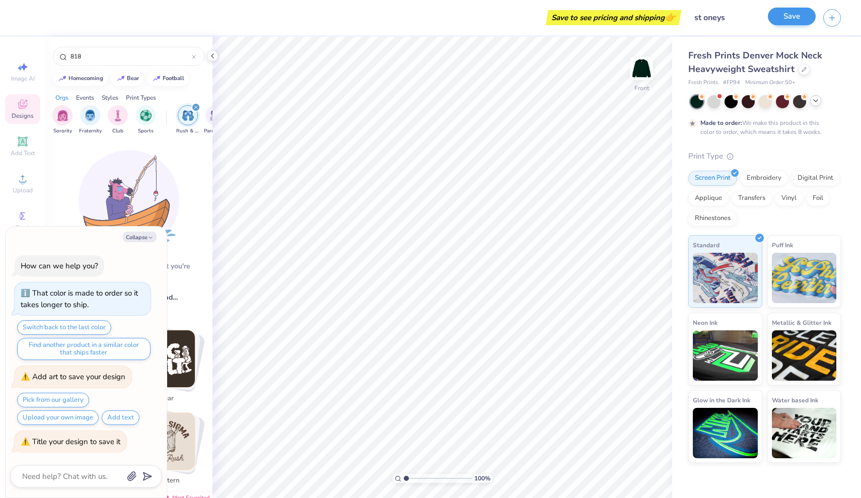
click at [796, 12] on button "Save" at bounding box center [792, 17] width 48 height 18
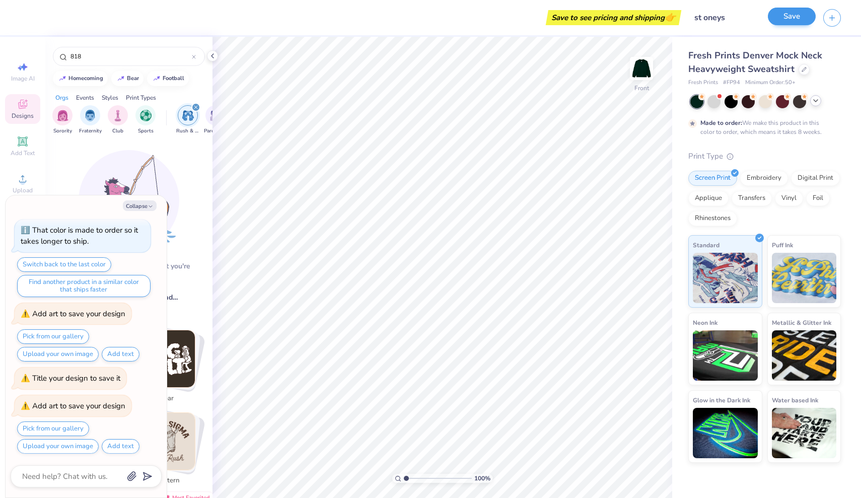
click at [778, 23] on button "Save" at bounding box center [792, 17] width 48 height 18
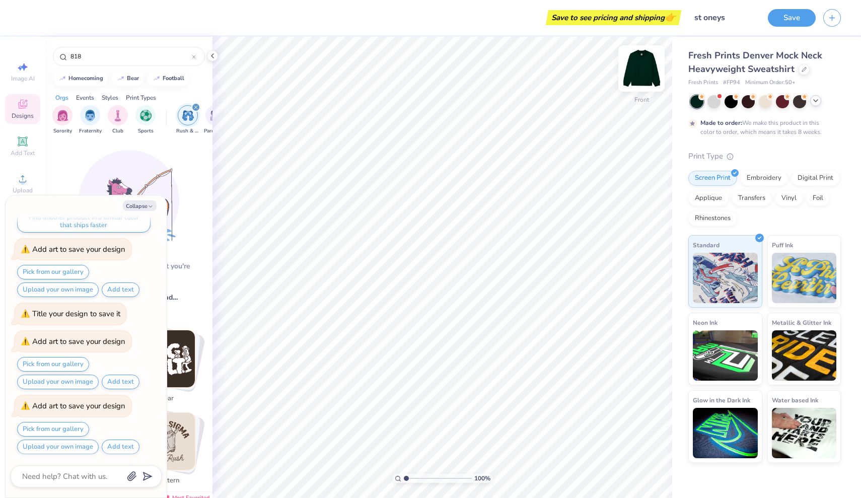
click at [641, 69] on img at bounding box center [642, 68] width 40 height 40
click at [634, 67] on div at bounding box center [642, 68] width 46 height 46
click at [153, 206] on icon "button" at bounding box center [151, 207] width 6 height 6
type textarea "x"
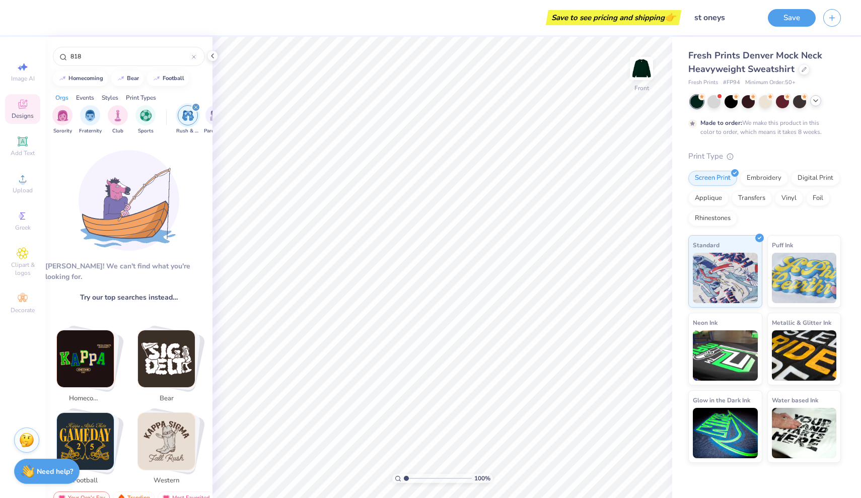
click at [698, 103] on div at bounding box center [697, 101] width 13 height 13
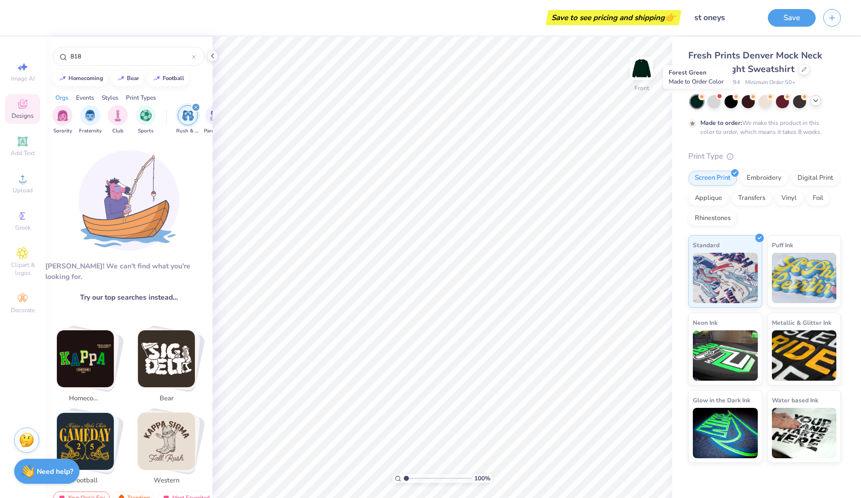
click at [698, 103] on div at bounding box center [697, 101] width 13 height 13
click at [815, 104] on icon at bounding box center [816, 101] width 8 height 8
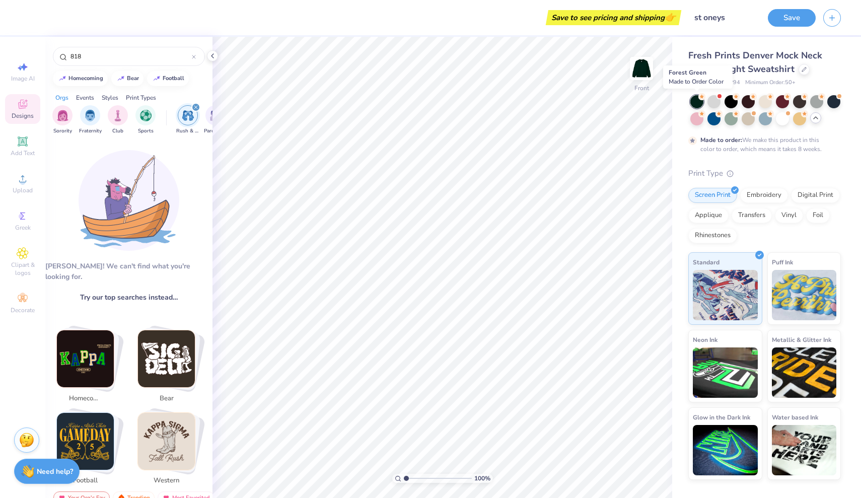
click at [698, 95] on div at bounding box center [697, 101] width 13 height 13
click at [648, 66] on img at bounding box center [642, 68] width 40 height 40
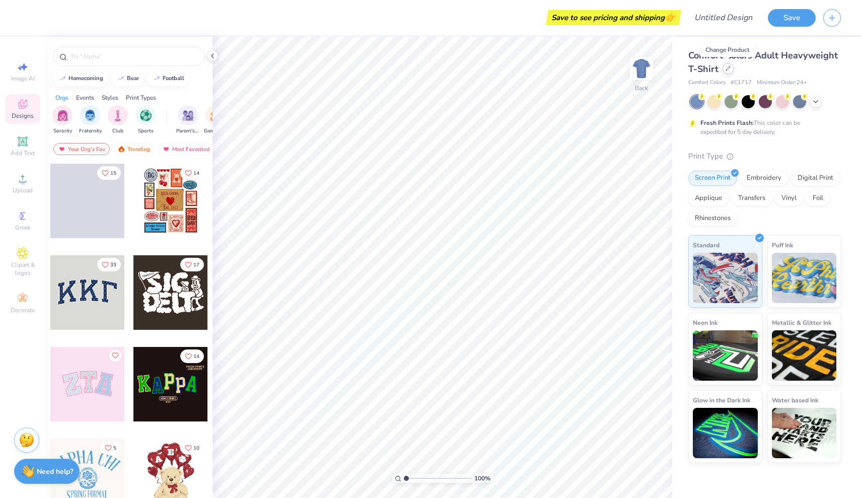
click at [728, 68] on icon at bounding box center [728, 68] width 5 height 5
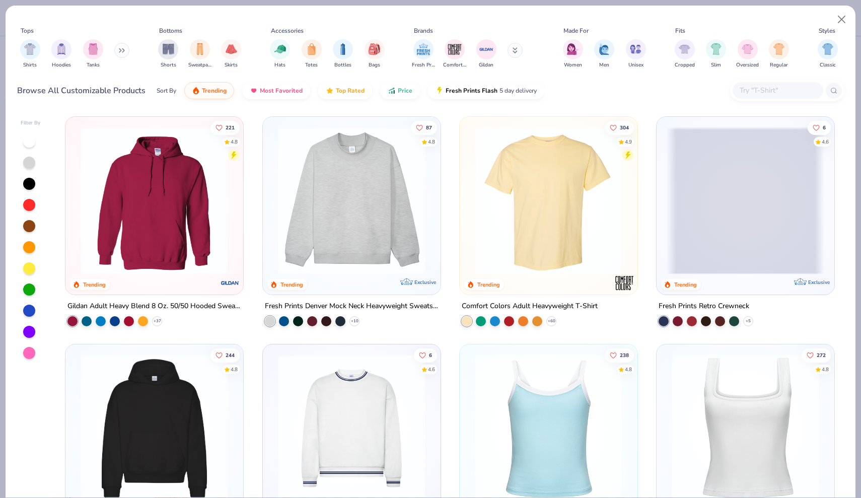
click at [337, 207] on img at bounding box center [352, 201] width 158 height 148
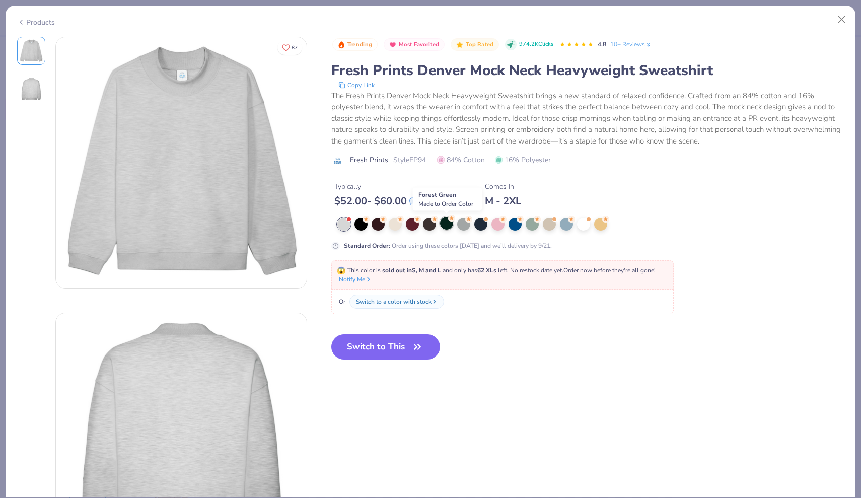
click at [447, 225] on div at bounding box center [446, 223] width 13 height 13
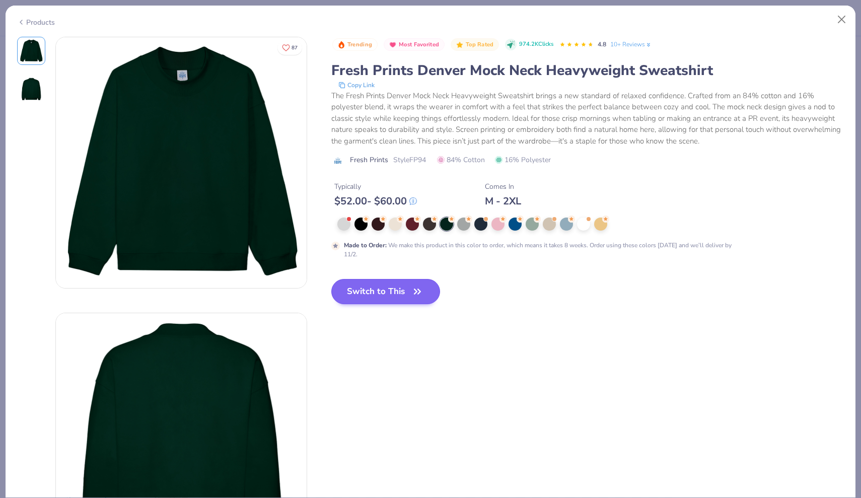
click at [369, 293] on button "Switch to This" at bounding box center [385, 291] width 109 height 25
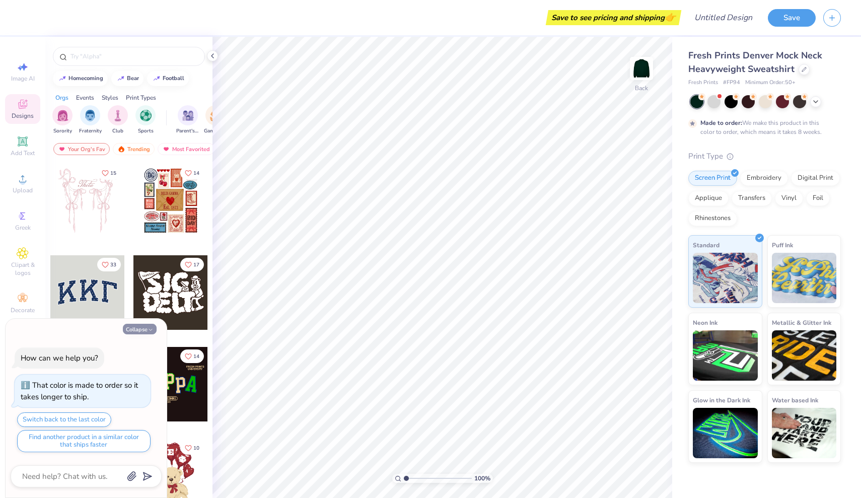
click at [141, 329] on button "Collapse" at bounding box center [140, 329] width 34 height 11
type textarea "x"
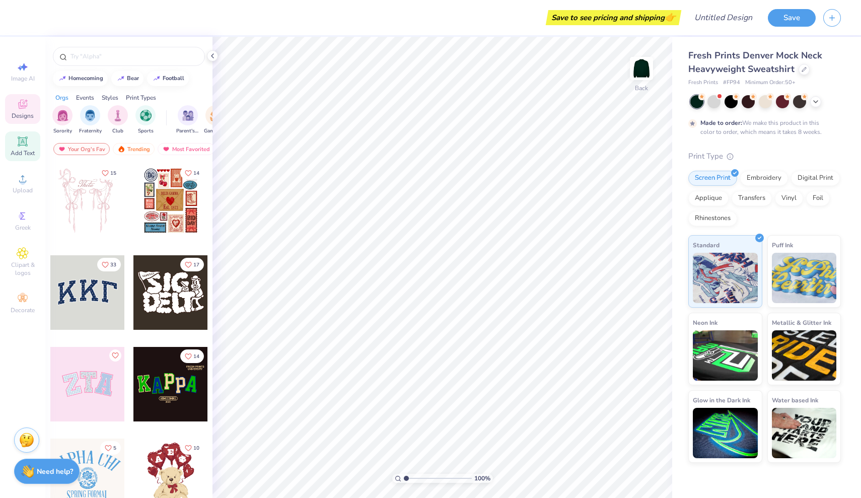
click at [23, 145] on icon at bounding box center [23, 142] width 10 height 10
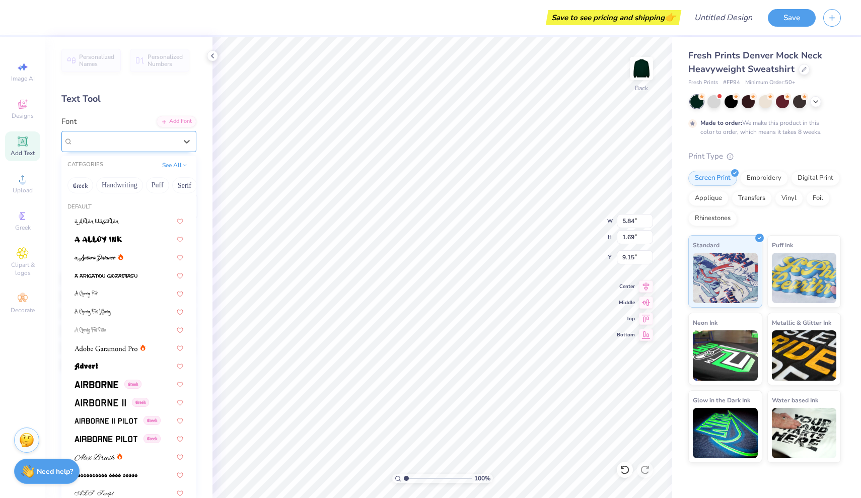
click at [124, 141] on div "Super Dream" at bounding box center [125, 142] width 106 height 16
click at [92, 140] on span "Super Dream" at bounding box center [93, 142] width 40 height 12
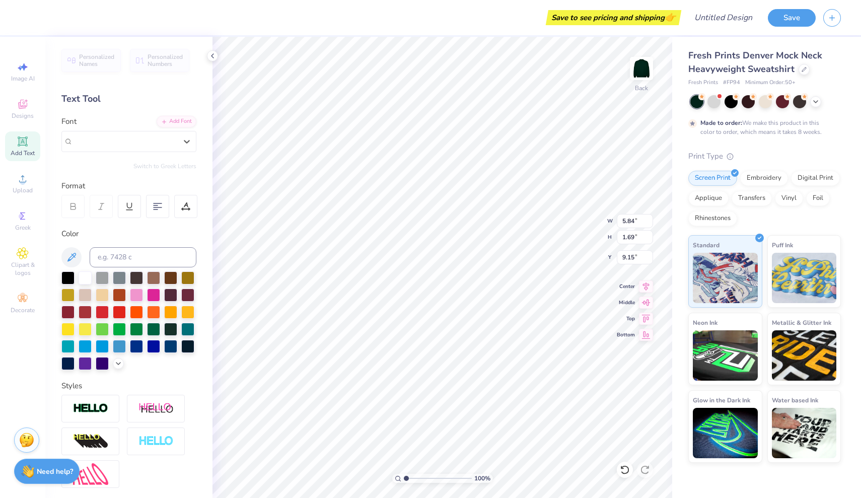
click at [152, 110] on div "Personalized Names Personalized Numbers Text Tool Add Font Font Select is focus…" at bounding box center [128, 267] width 167 height 461
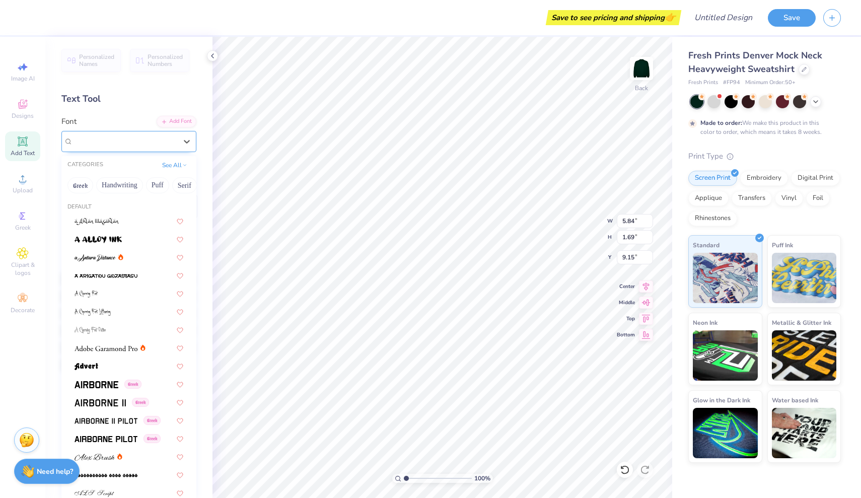
click at [139, 144] on div "Super Dream" at bounding box center [125, 142] width 106 height 16
click at [177, 121] on div "Add Font" at bounding box center [177, 121] width 40 height 12
click at [113, 142] on span "Super Dream" at bounding box center [93, 142] width 40 height 12
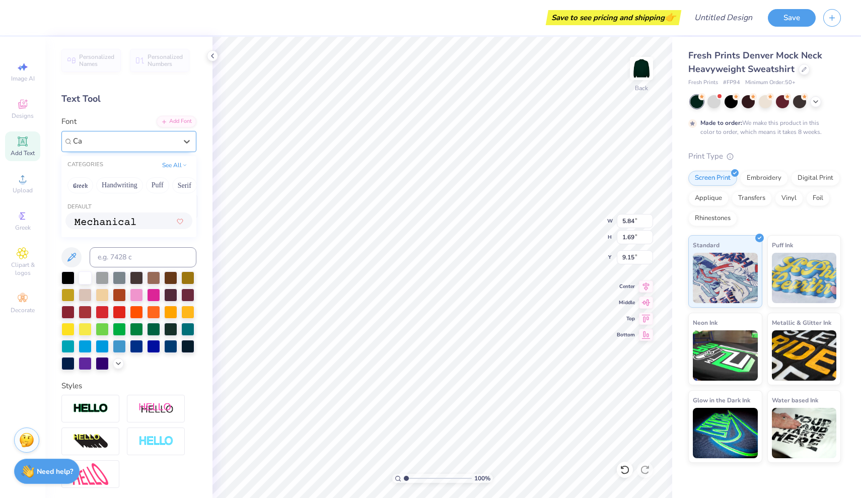
type input "C"
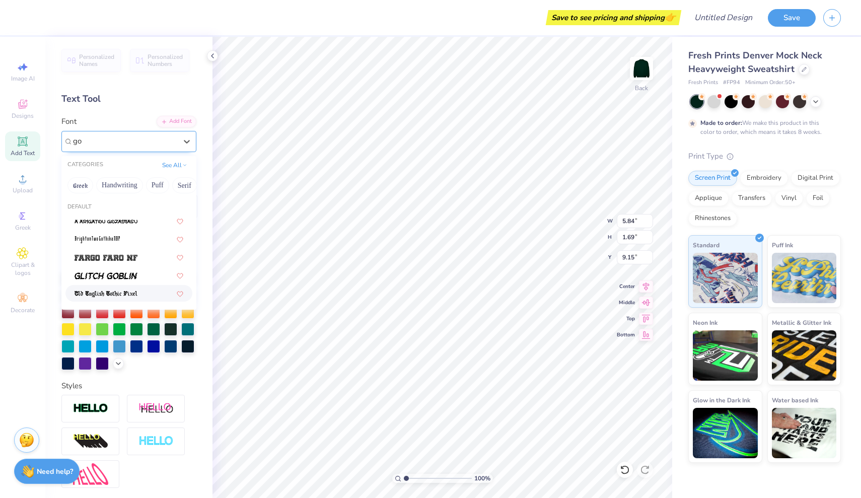
type input "g"
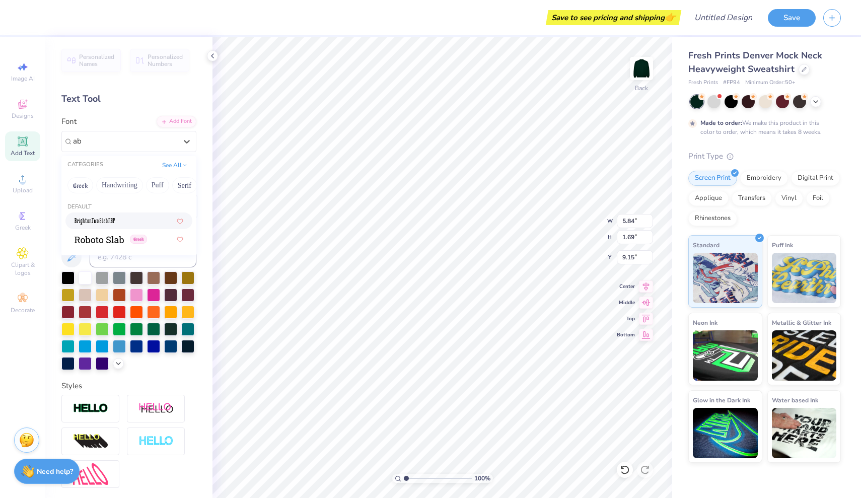
type input "a"
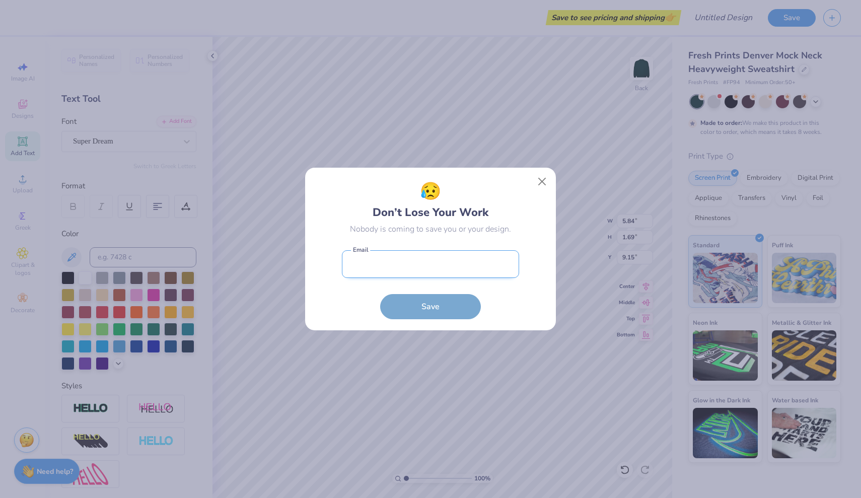
click at [447, 260] on input "email" at bounding box center [430, 264] width 177 height 28
type input "lmroemer@icloud.com"
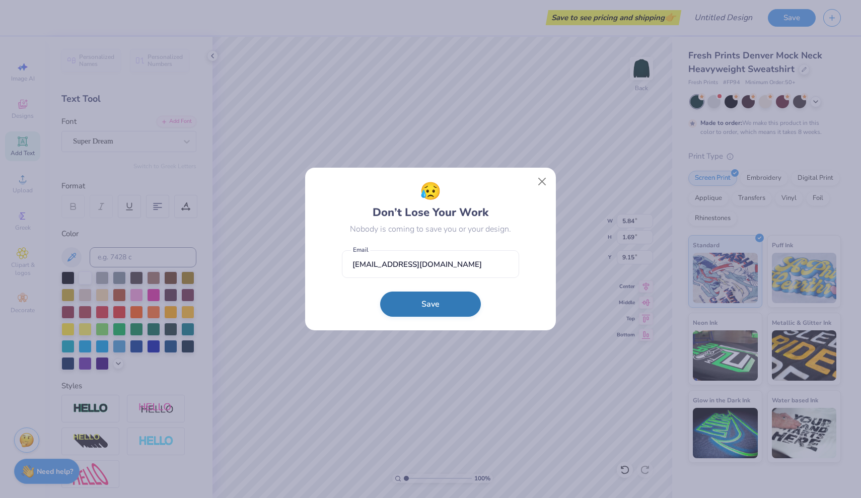
click at [436, 309] on button "Save" at bounding box center [430, 304] width 101 height 25
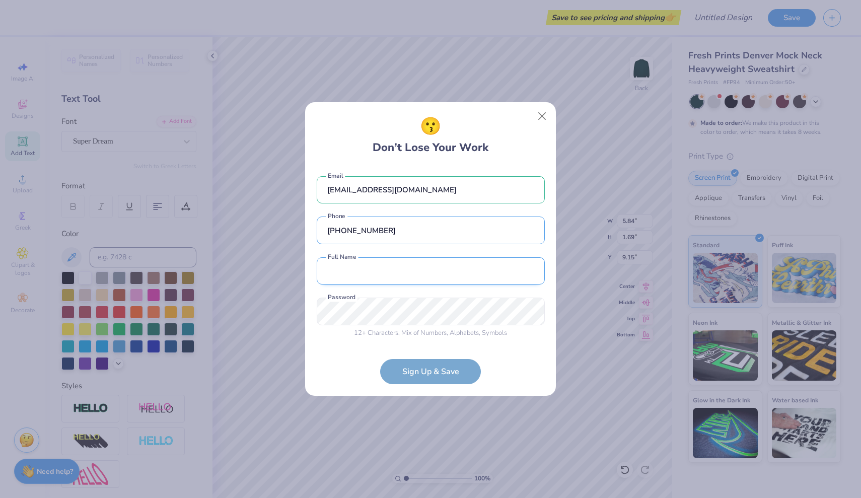
type input "(845) 558-9702"
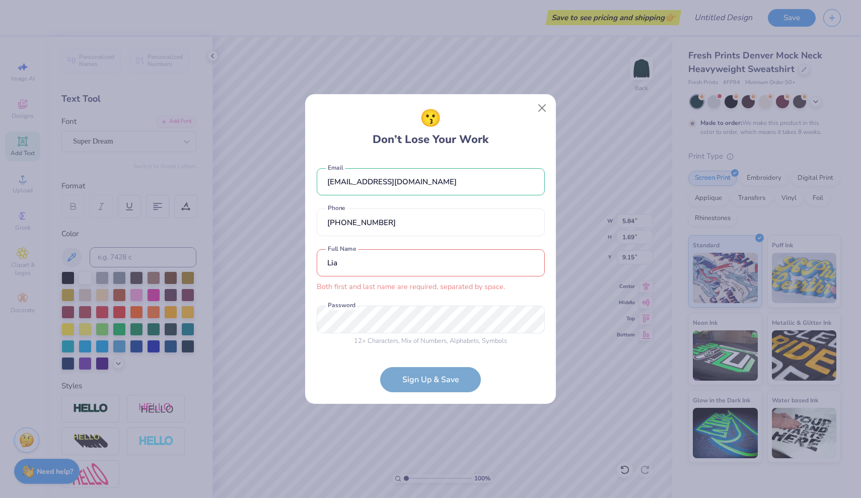
click at [366, 273] on div "Lia Both first and last name are required, separated by space. Full Name" at bounding box center [431, 270] width 228 height 43
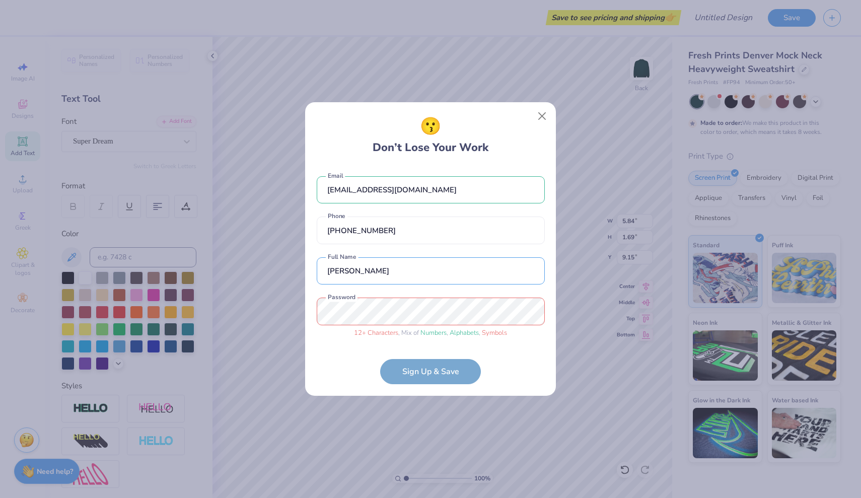
type input "!"
type input "Lia Roemer"
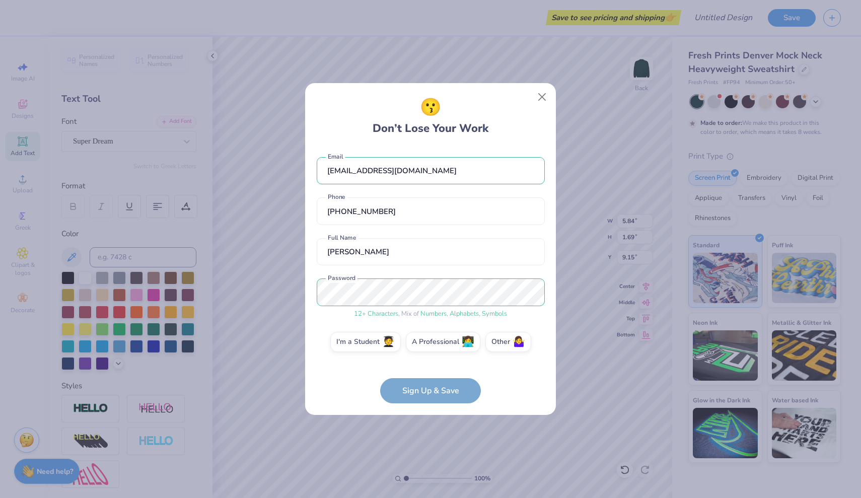
click at [423, 394] on form "lmroemer@icloud.com Email (845) 558-9702 Phone Lia Roemer Full Name 12 + Charac…" at bounding box center [431, 275] width 228 height 257
click at [392, 350] on label "I'm a Student 🧑‍🎓" at bounding box center [365, 340] width 71 height 20
click at [428, 348] on input "I'm a Student 🧑‍🎓" at bounding box center [431, 345] width 7 height 7
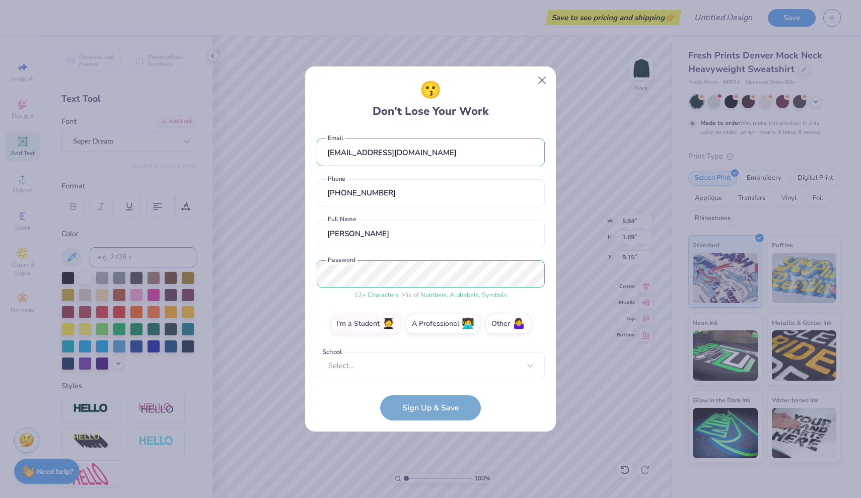
click at [402, 372] on div "lmroemer@icloud.com Email (845) 558-9702 Phone Lia Roemer Full Name 12 + Charac…" at bounding box center [431, 254] width 228 height 249
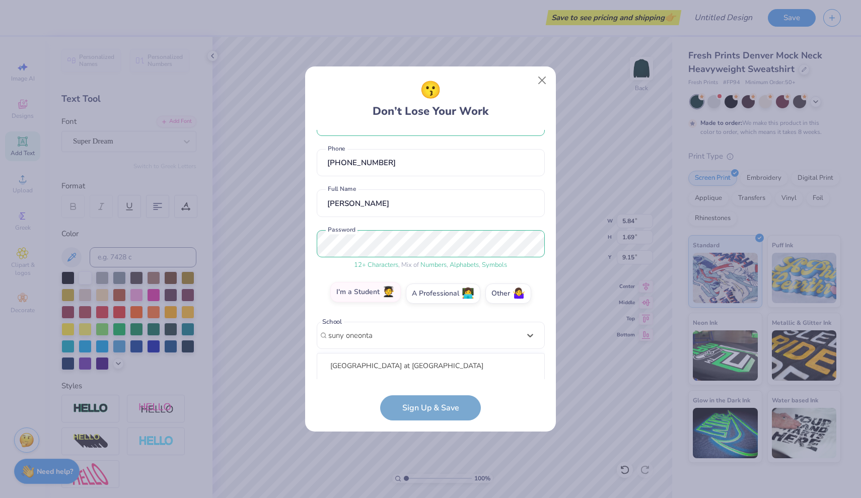
scroll to position [158, 0]
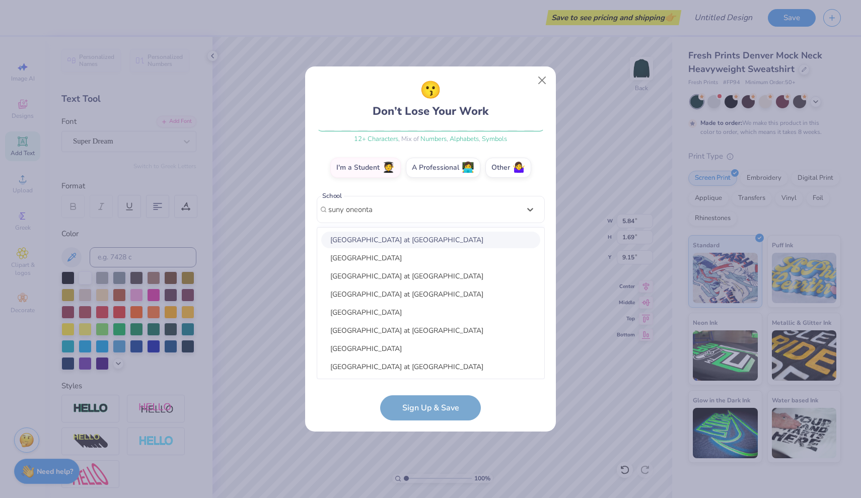
click at [396, 240] on div "SUNY College at Oneonta" at bounding box center [430, 240] width 219 height 17
type input "suny oneonta"
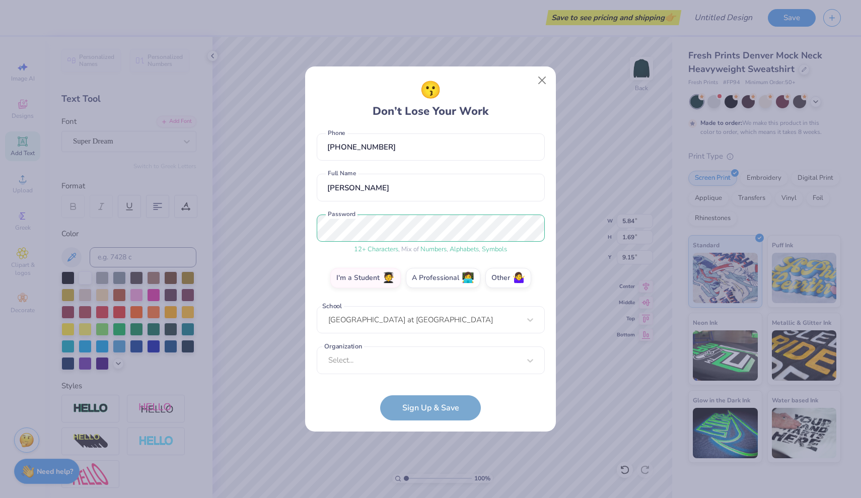
scroll to position [47, 0]
click at [391, 362] on div "Select..." at bounding box center [431, 361] width 228 height 28
click at [414, 211] on div "lmroemer@icloud.com Email (845) 558-9702 Phone Lia Roemer Full Name 12 + Charac…" at bounding box center [431, 254] width 228 height 249
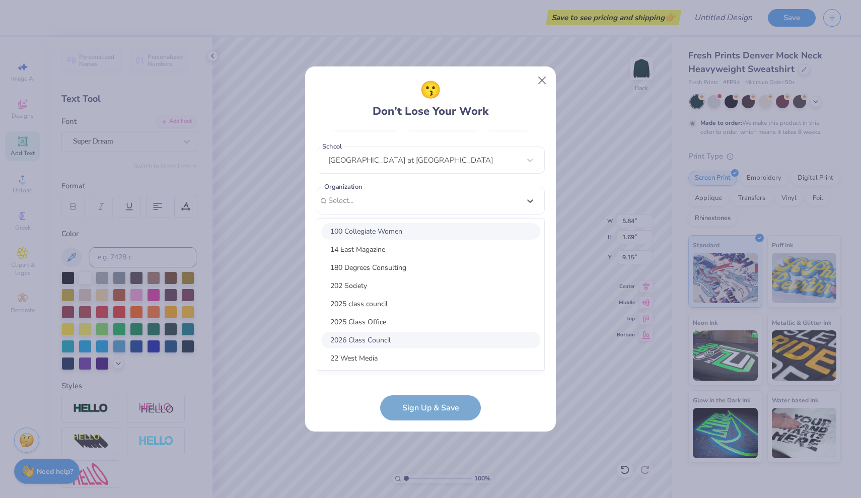
click at [384, 347] on div "option focused, 1 of 30. 30 results available. Use Up and Down to choose option…" at bounding box center [431, 279] width 228 height 184
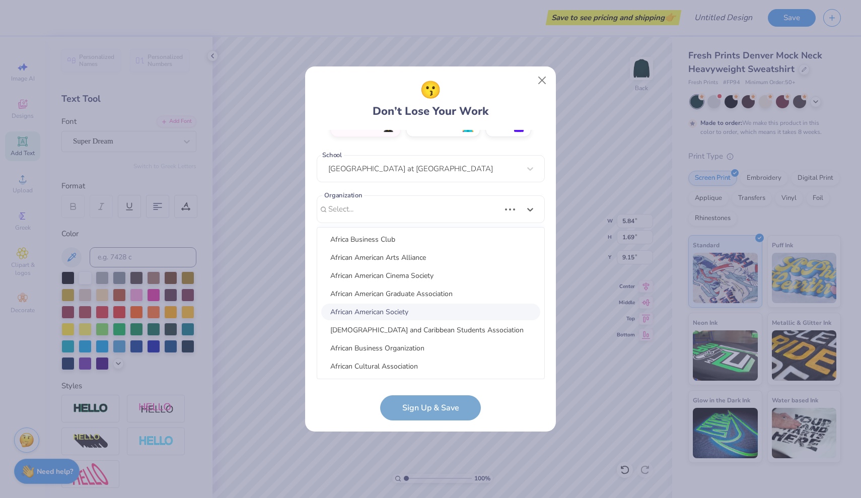
scroll to position [0, 0]
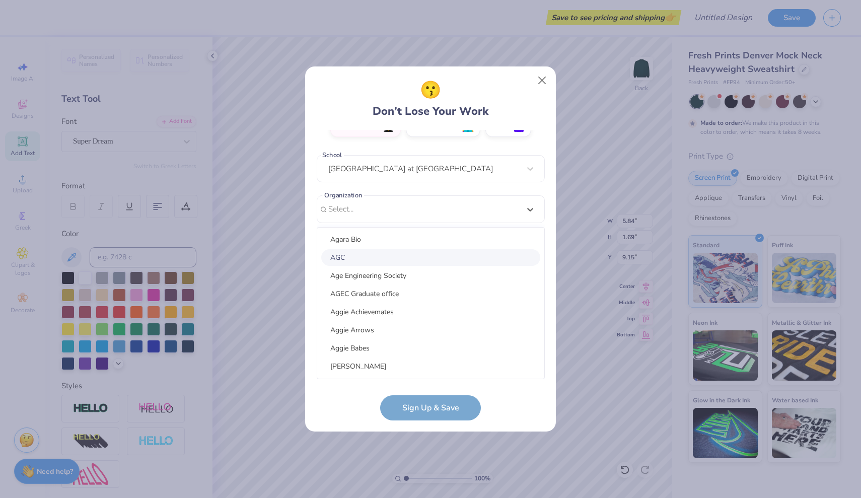
click at [469, 196] on div "lmroemer@icloud.com Email (845) 558-9702 Phone Lia Roemer Full Name 12 + Charac…" at bounding box center [431, 254] width 228 height 249
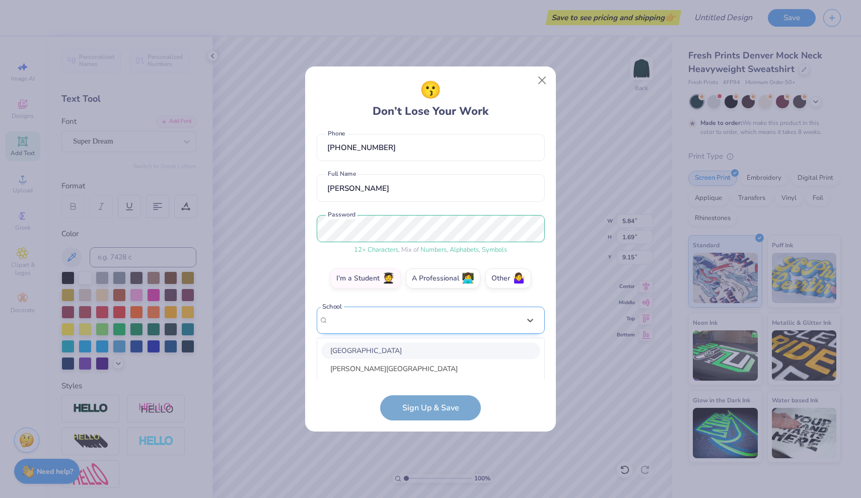
click at [443, 316] on div "option focused, 1 of 30. 30 results available. Use Up and Down to choose option…" at bounding box center [431, 399] width 228 height 184
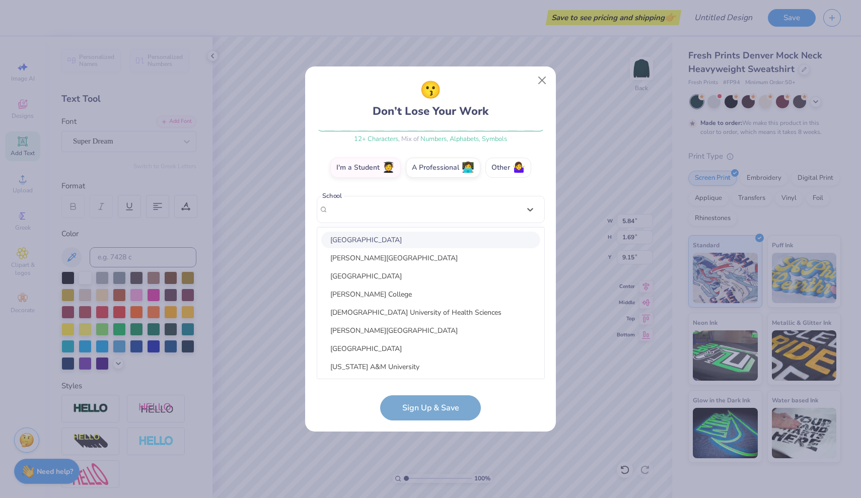
click at [498, 165] on div "lmroemer@icloud.com Email (845) 558-9702 Phone Lia Roemer Full Name 12 + Charac…" at bounding box center [431, 254] width 228 height 249
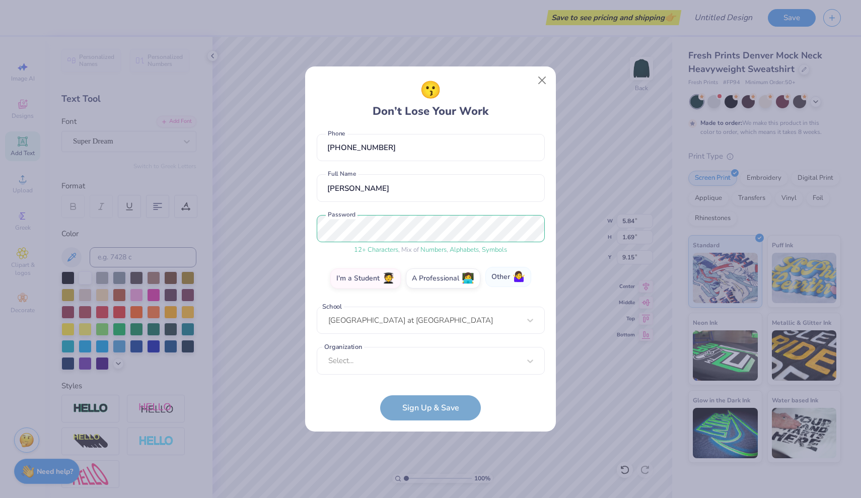
click at [493, 278] on label "Other 🤷‍♀️" at bounding box center [509, 277] width 46 height 20
click at [434, 324] on input "Other 🤷‍♀️" at bounding box center [431, 327] width 7 height 7
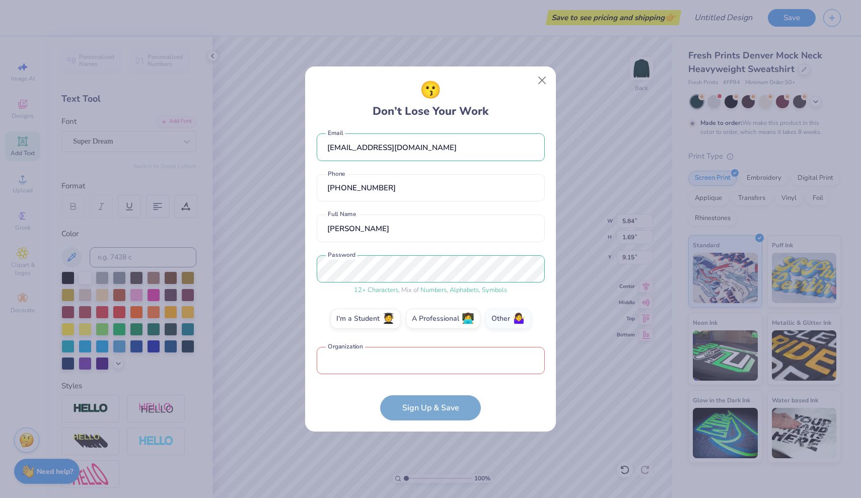
click at [426, 418] on form "lmroemer@icloud.com Email (845) 558-9702 Phone Lia Roemer Full Name 12 + Charac…" at bounding box center [431, 275] width 228 height 291
click at [427, 353] on input "text" at bounding box center [431, 361] width 228 height 28
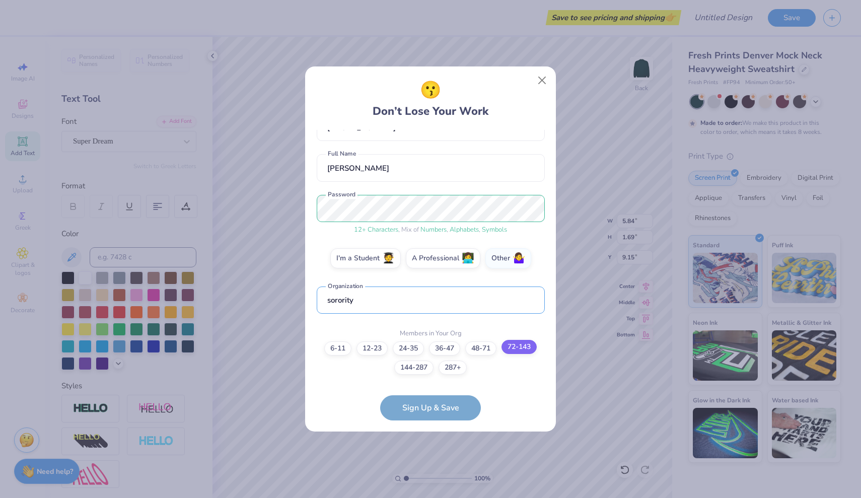
type input "sorority"
click at [522, 342] on label "72-143" at bounding box center [519, 347] width 35 height 14
click at [434, 422] on input "72-143" at bounding box center [431, 425] width 7 height 7
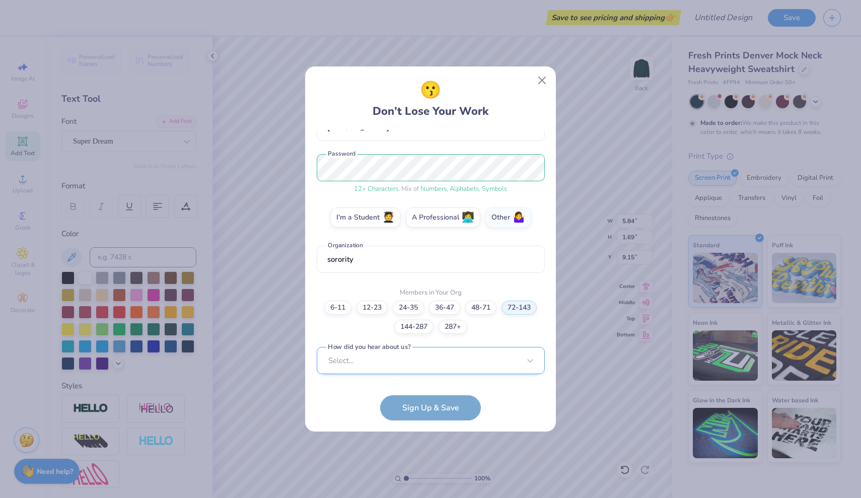
click at [452, 359] on div "Select..." at bounding box center [431, 361] width 228 height 28
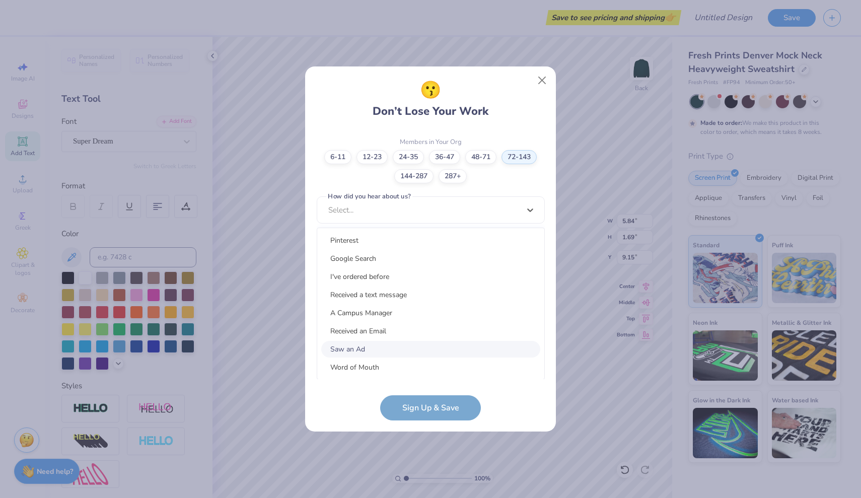
click at [431, 356] on div "Saw an Ad" at bounding box center [430, 349] width 219 height 17
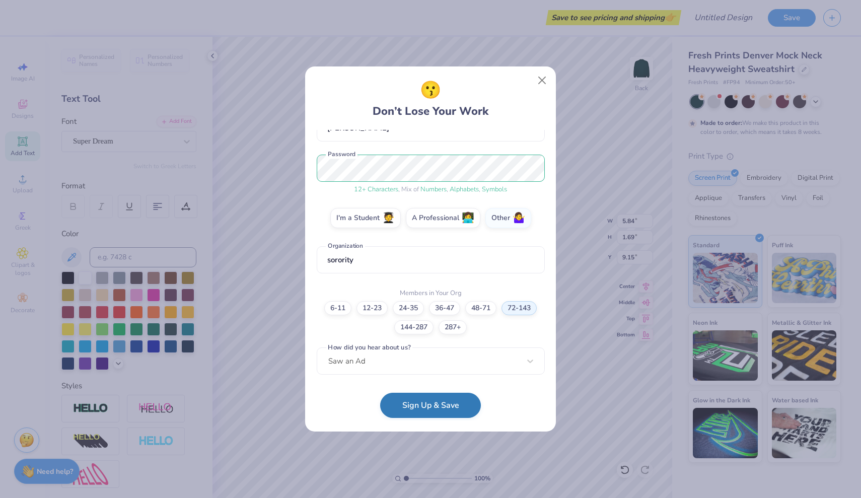
click at [430, 410] on button "Sign Up & Save" at bounding box center [430, 405] width 101 height 25
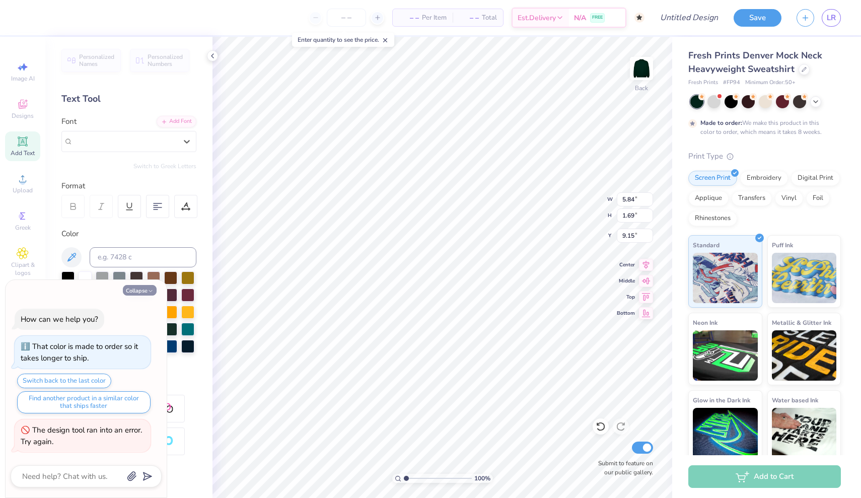
click at [145, 290] on button "Collapse" at bounding box center [140, 290] width 34 height 11
type textarea "x"
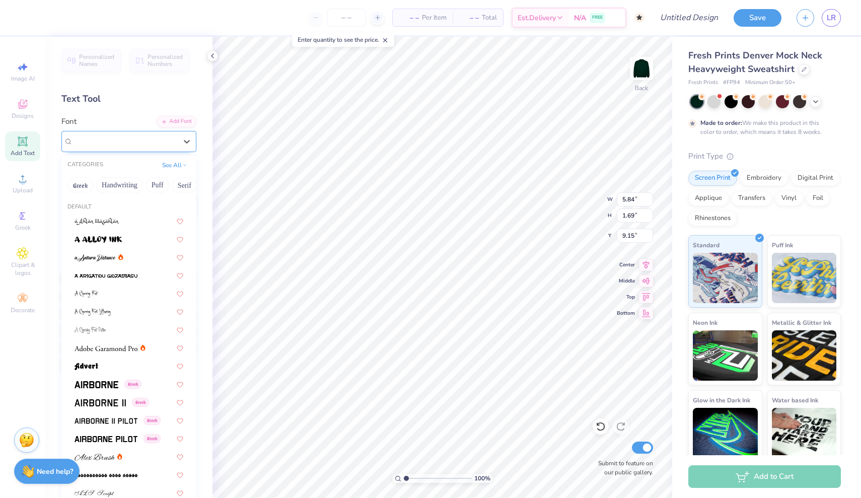
click at [127, 148] on div "Super Dream" at bounding box center [125, 142] width 106 height 16
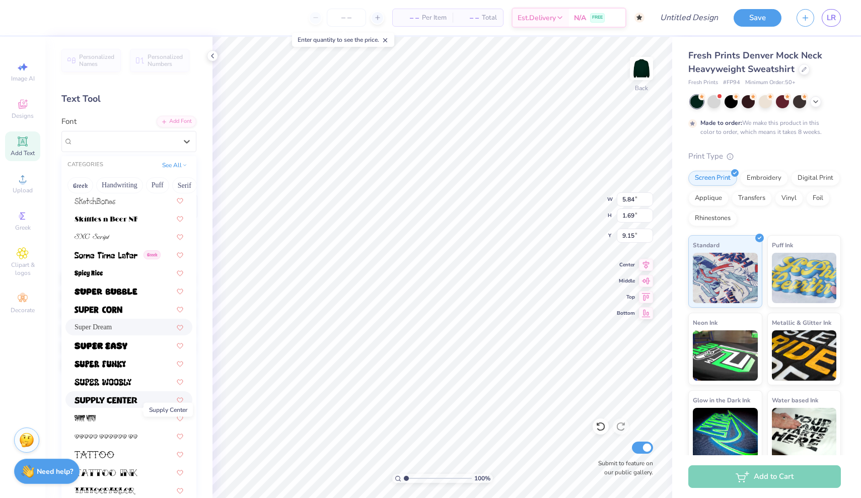
scroll to position [4816, 0]
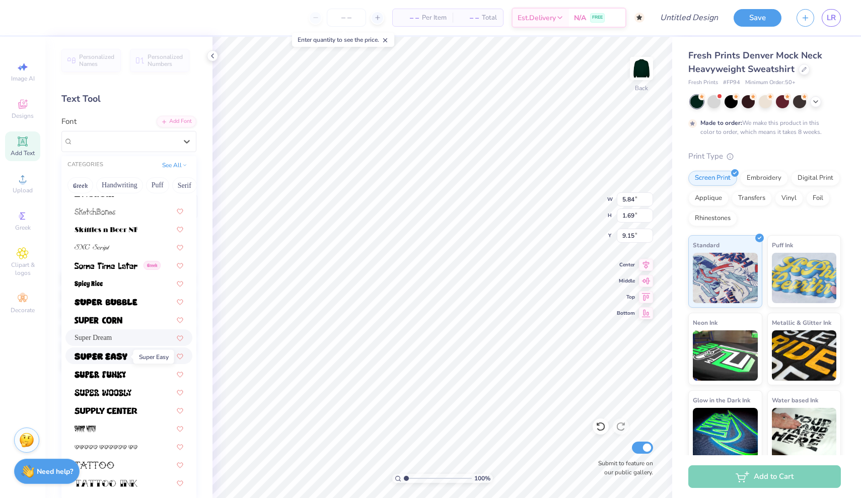
click at [107, 358] on img at bounding box center [101, 356] width 53 height 7
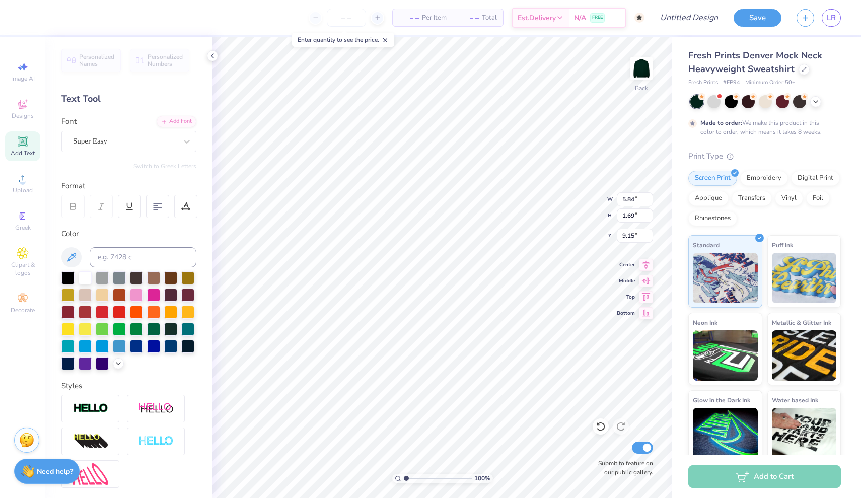
type input "5.65"
type input "1.79"
type input "9.10"
click at [120, 366] on icon at bounding box center [118, 363] width 8 height 8
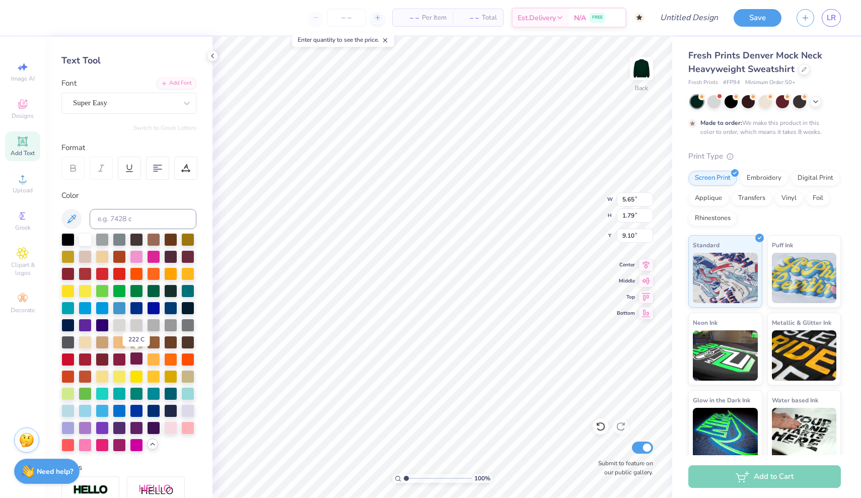
scroll to position [37, 0]
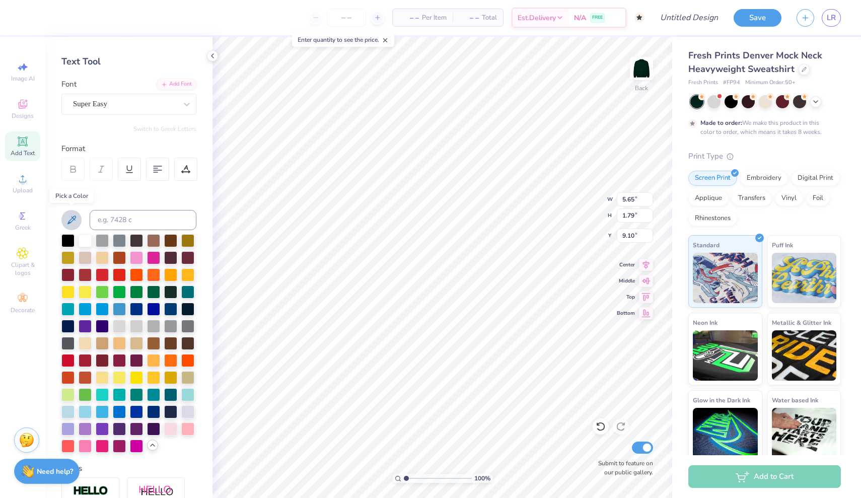
click at [72, 215] on icon at bounding box center [71, 220] width 12 height 12
click at [135, 293] on div at bounding box center [136, 291] width 13 height 13
click at [117, 292] on div at bounding box center [119, 291] width 13 height 13
click at [103, 291] on div at bounding box center [102, 291] width 13 height 13
click at [190, 409] on div at bounding box center [187, 411] width 13 height 13
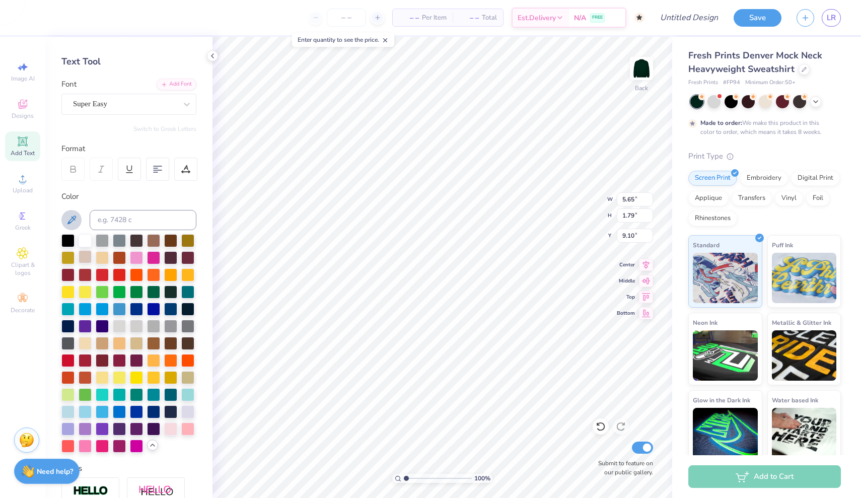
click at [88, 254] on div at bounding box center [85, 256] width 13 height 13
type input "5.69"
type input "1.84"
type input "9.08"
type input "5.65"
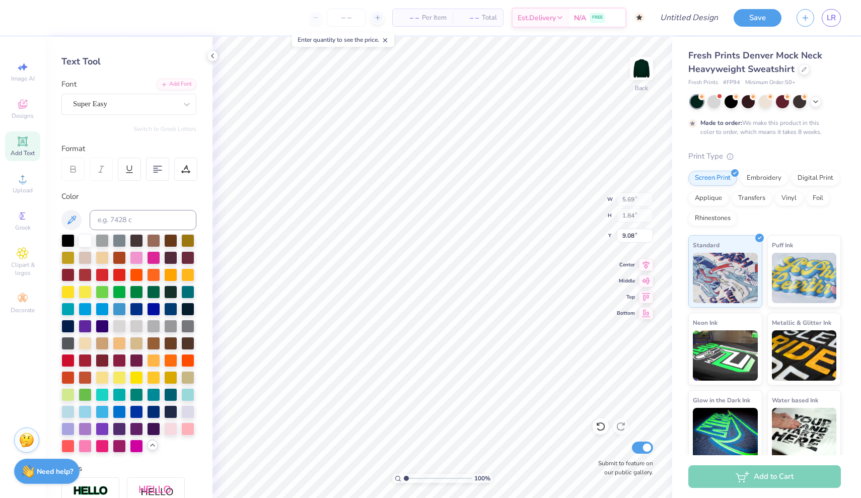
type input "1.79"
type input "9.10"
type textarea "T"
type textarea "607"
type input "4.18"
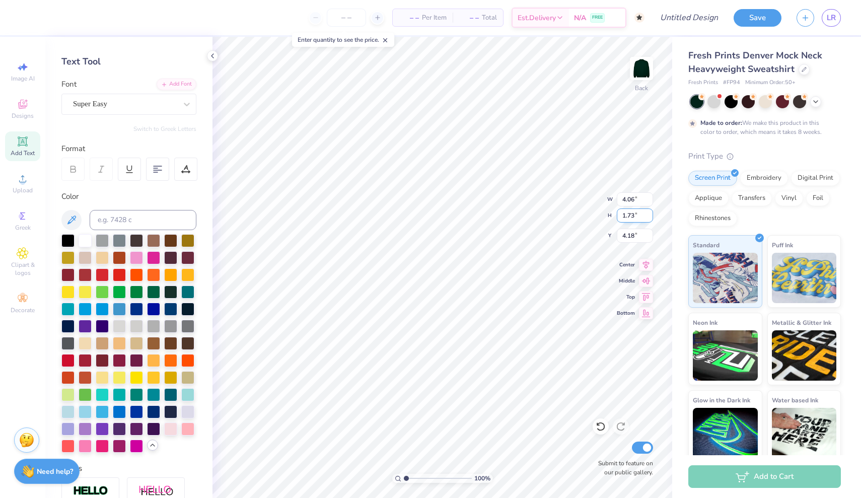
click at [648, 212] on input "1.73" at bounding box center [635, 216] width 36 height 14
click at [648, 212] on input "1.74" at bounding box center [635, 216] width 36 height 14
click at [649, 214] on input "1.75" at bounding box center [635, 216] width 36 height 14
click at [649, 214] on input "1.76" at bounding box center [635, 216] width 36 height 14
click at [649, 214] on input "1.77" at bounding box center [635, 216] width 36 height 14
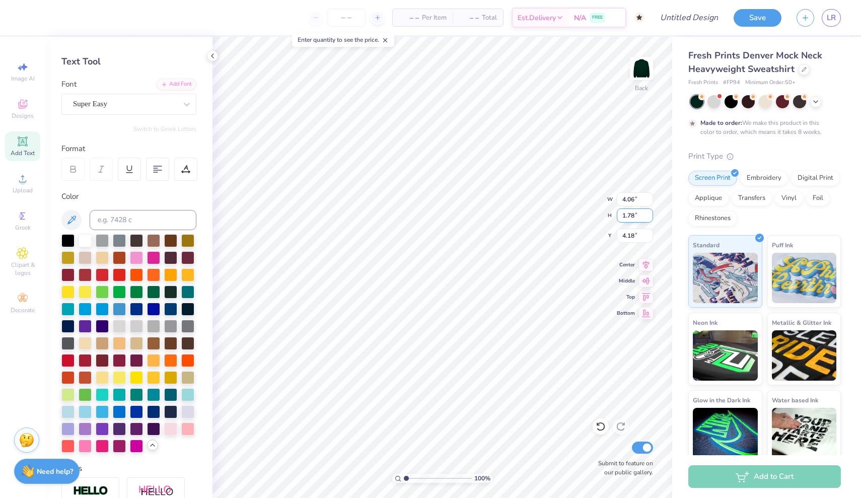
click at [649, 214] on input "1.78" at bounding box center [635, 216] width 36 height 14
click at [649, 214] on input "1.79" at bounding box center [635, 216] width 36 height 14
click at [649, 214] on input "1.8" at bounding box center [635, 216] width 36 height 14
click at [649, 214] on input "1.81" at bounding box center [635, 216] width 36 height 14
type input "1.82"
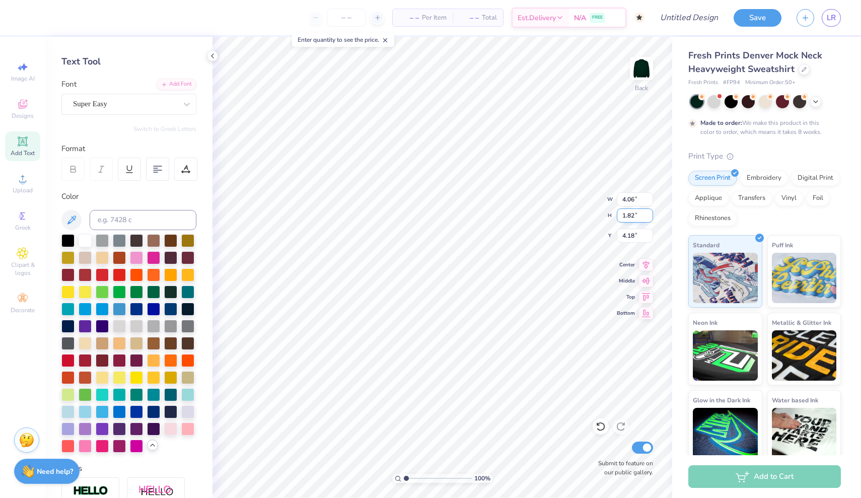
click at [649, 214] on input "1.82" at bounding box center [635, 216] width 36 height 14
type input "5.44"
type input "2.30"
type input "3.87"
click at [115, 327] on div at bounding box center [119, 325] width 13 height 13
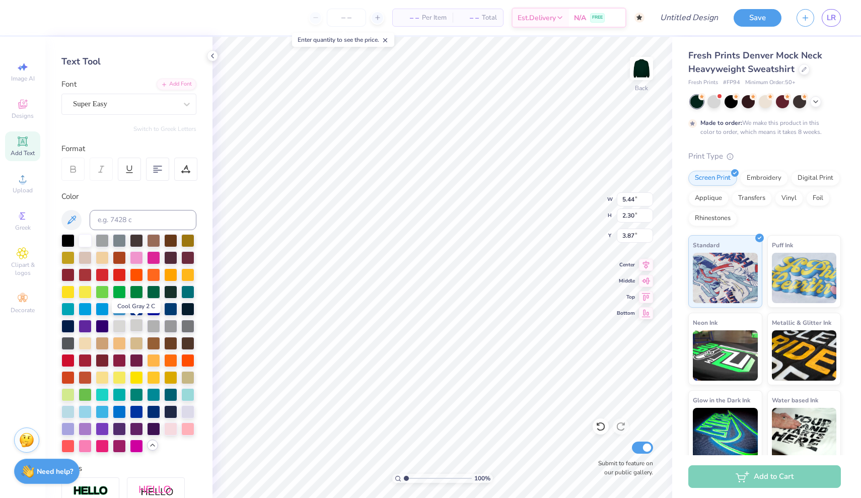
click at [136, 325] on div at bounding box center [136, 325] width 13 height 13
click at [121, 324] on div at bounding box center [119, 325] width 13 height 13
click at [84, 260] on div at bounding box center [85, 256] width 13 height 13
click at [88, 245] on div at bounding box center [85, 239] width 13 height 13
click at [116, 328] on div at bounding box center [119, 325] width 13 height 13
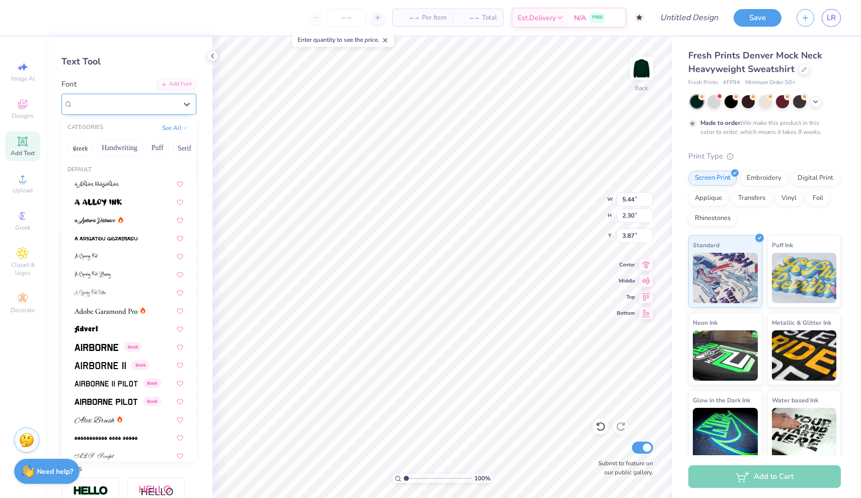
click at [160, 113] on div "Super Easy" at bounding box center [128, 104] width 135 height 21
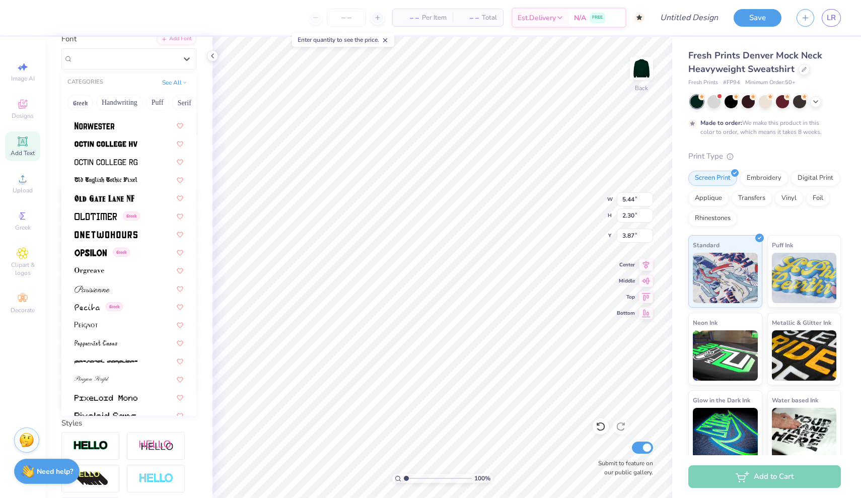
scroll to position [4061, 0]
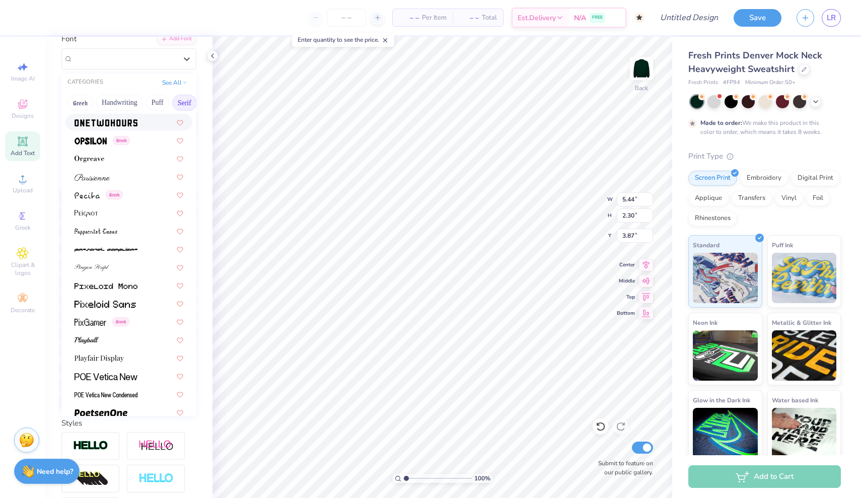
click at [184, 101] on button "Serif" at bounding box center [184, 103] width 25 height 16
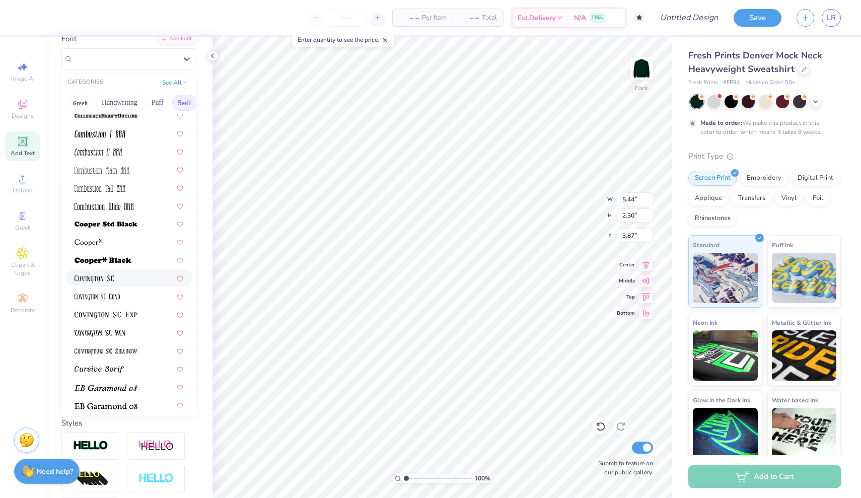
scroll to position [372, 0]
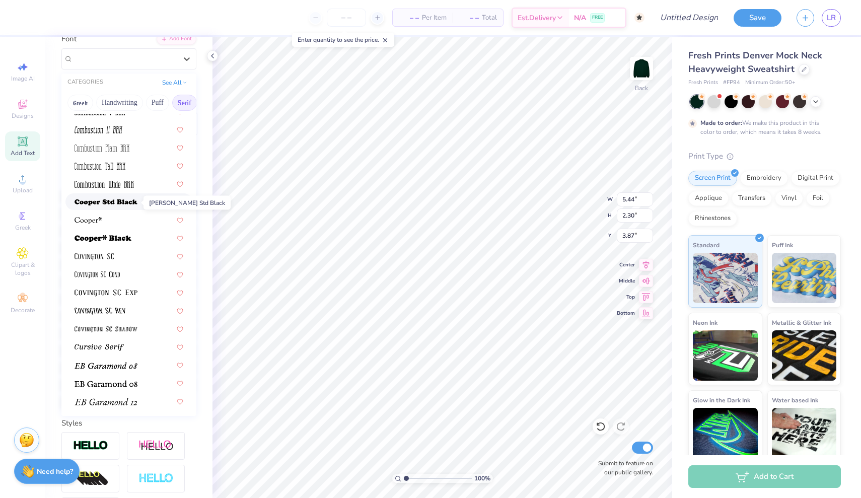
click at [124, 204] on img at bounding box center [106, 202] width 63 height 7
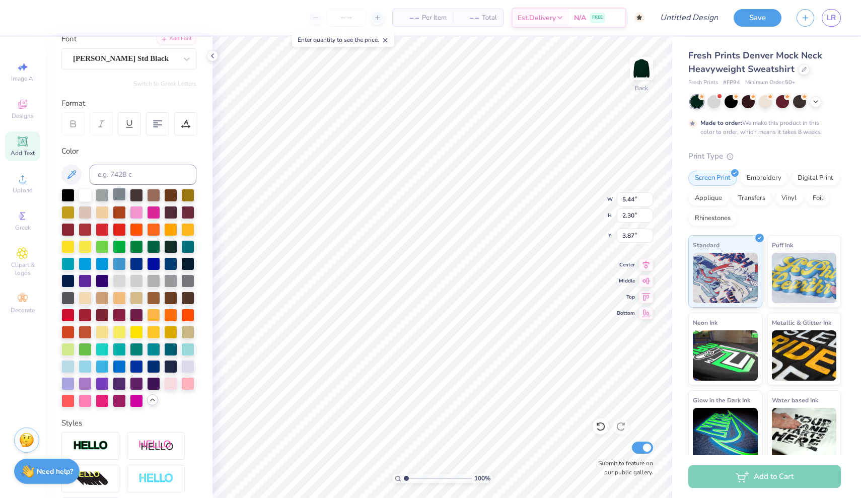
type input "5.98"
type input "2.59"
type input "3.72"
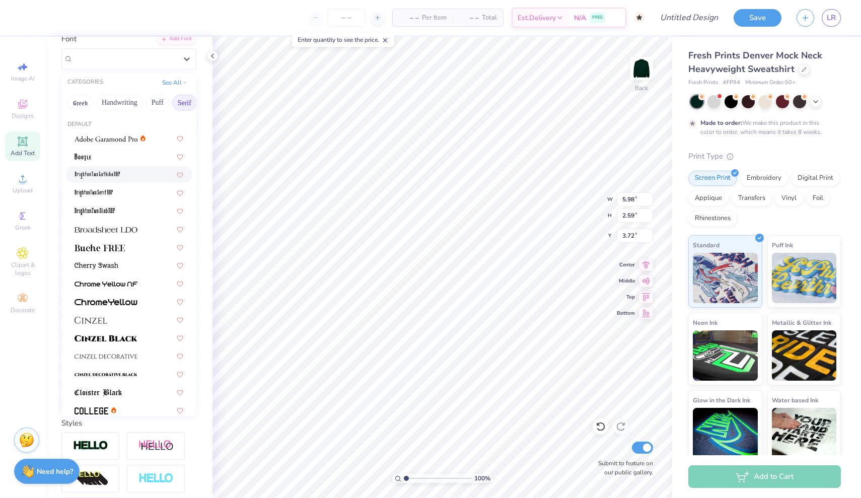
drag, startPoint x: 128, startPoint y: 61, endPoint x: 109, endPoint y: 169, distance: 109.9
click at [128, 61] on span "Cooper Std Black" at bounding box center [121, 59] width 96 height 12
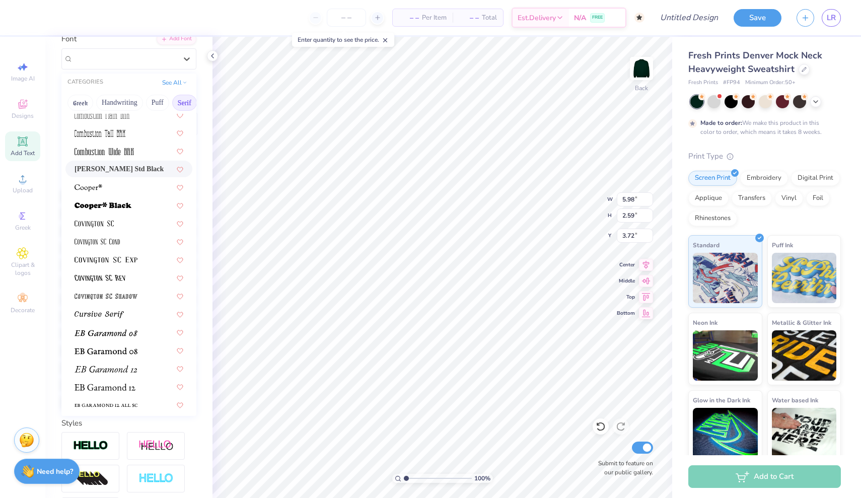
scroll to position [406, 0]
click at [119, 202] on img at bounding box center [103, 204] width 57 height 7
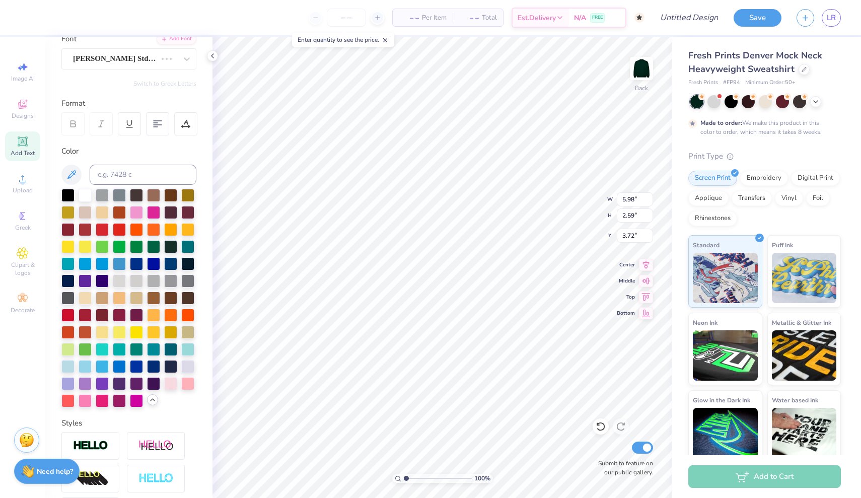
type input "5.91"
type input "2.61"
click at [176, 62] on div "Cooper*" at bounding box center [125, 59] width 106 height 16
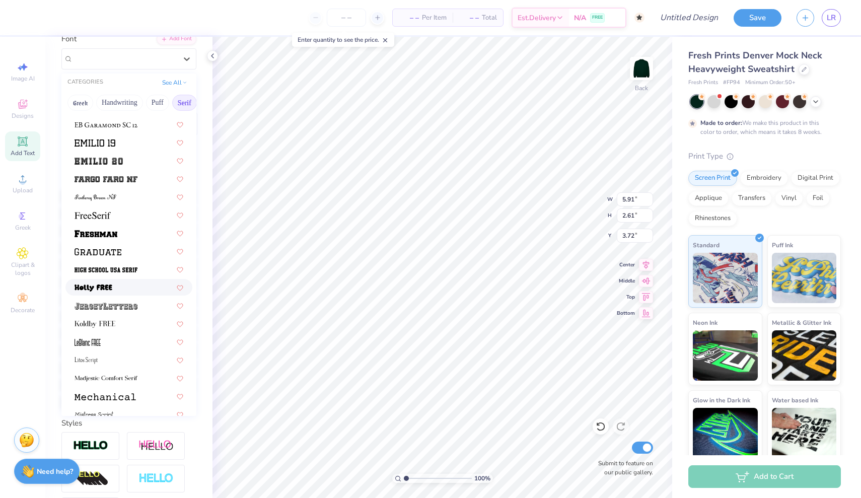
scroll to position [776, 0]
click at [117, 294] on div at bounding box center [128, 287] width 127 height 17
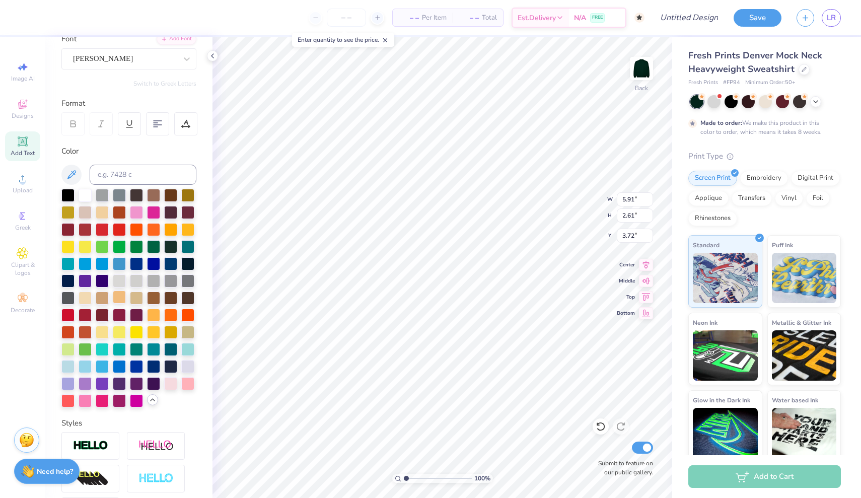
type input "5.45"
type input "2.25"
type input "3.89"
click at [156, 52] on div at bounding box center [125, 59] width 104 height 14
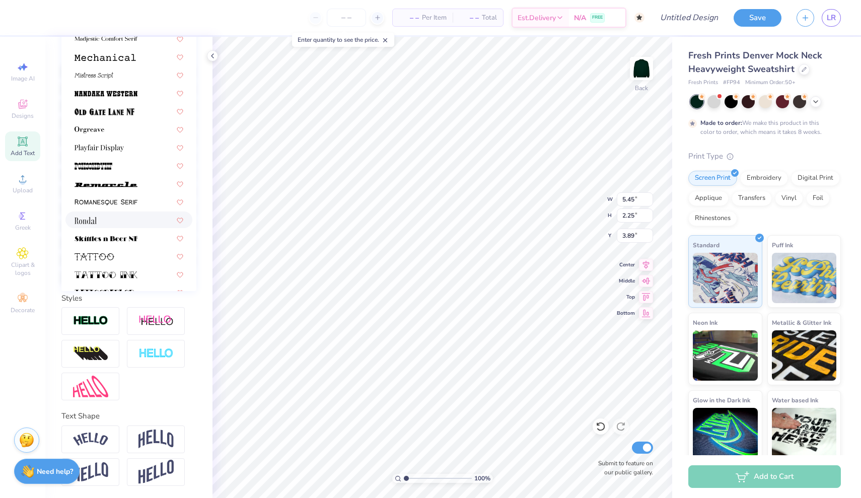
scroll to position [976, 0]
